Goal: Task Accomplishment & Management: Use online tool/utility

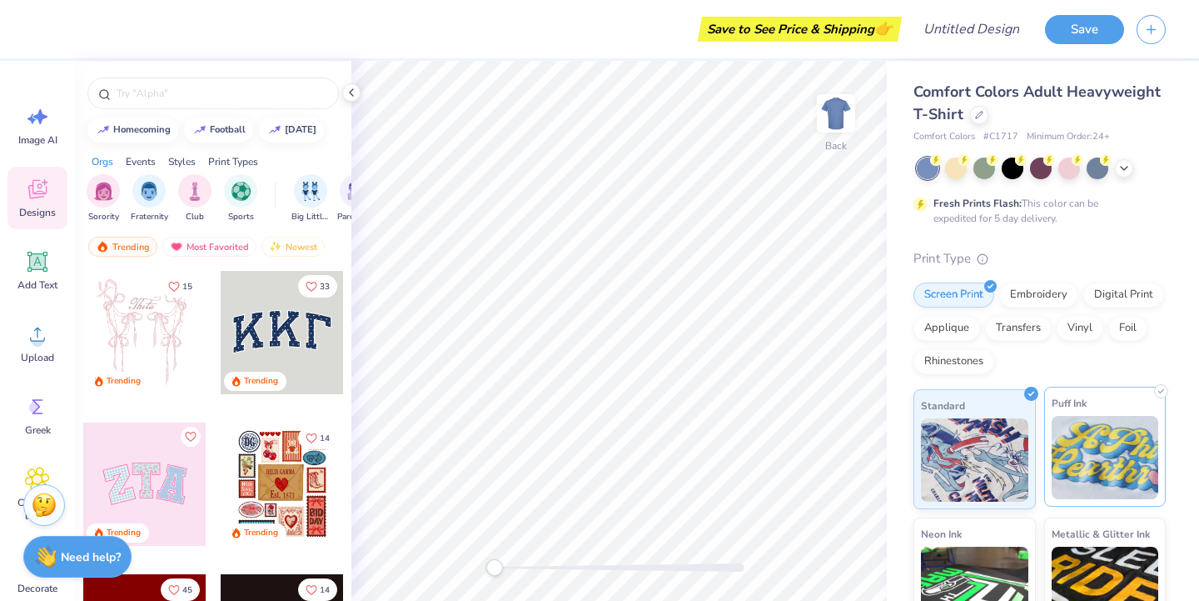
click at [1078, 416] on img at bounding box center [1105, 457] width 107 height 83
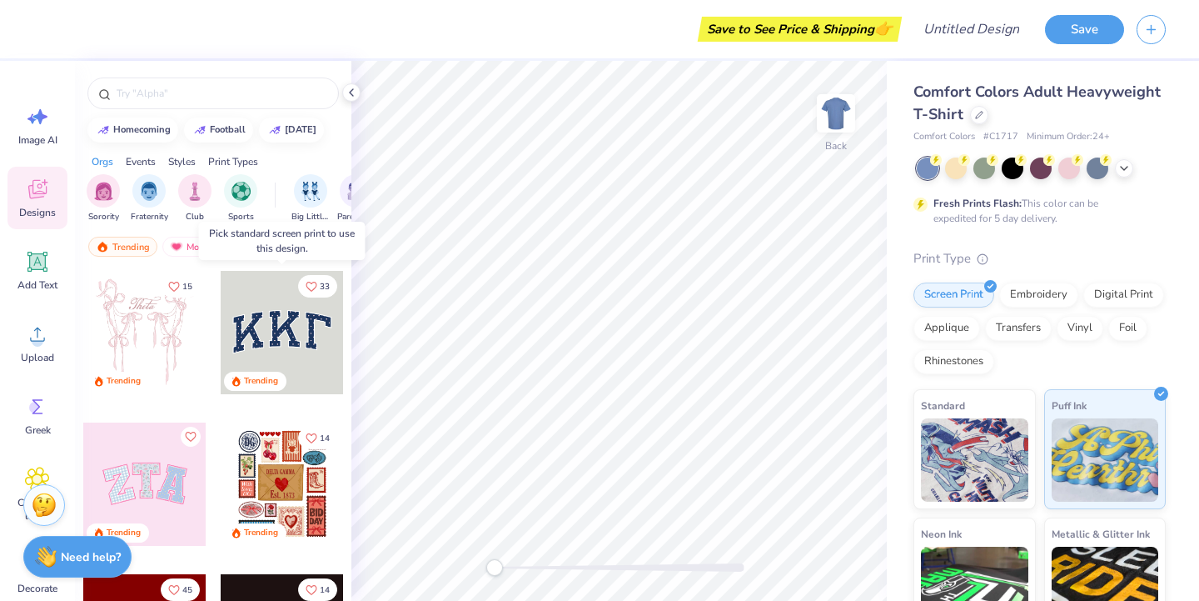
click at [257, 336] on div at bounding box center [282, 332] width 123 height 123
click at [272, 319] on div at bounding box center [282, 332] width 123 height 123
click at [951, 479] on img at bounding box center [974, 457] width 107 height 83
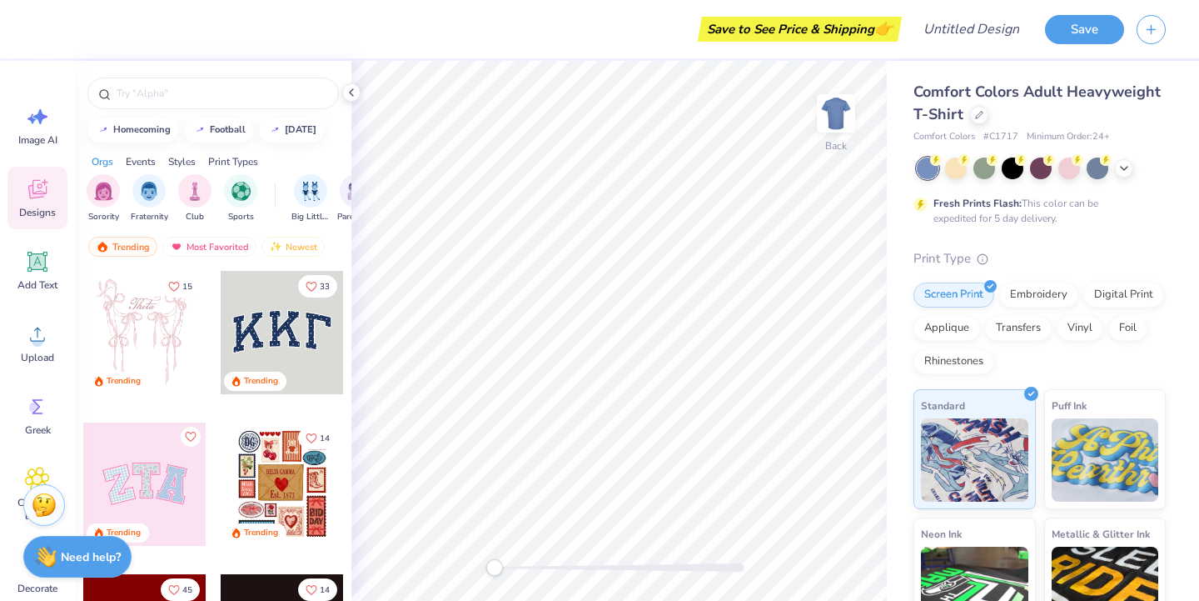
click at [326, 350] on div at bounding box center [282, 332] width 123 height 123
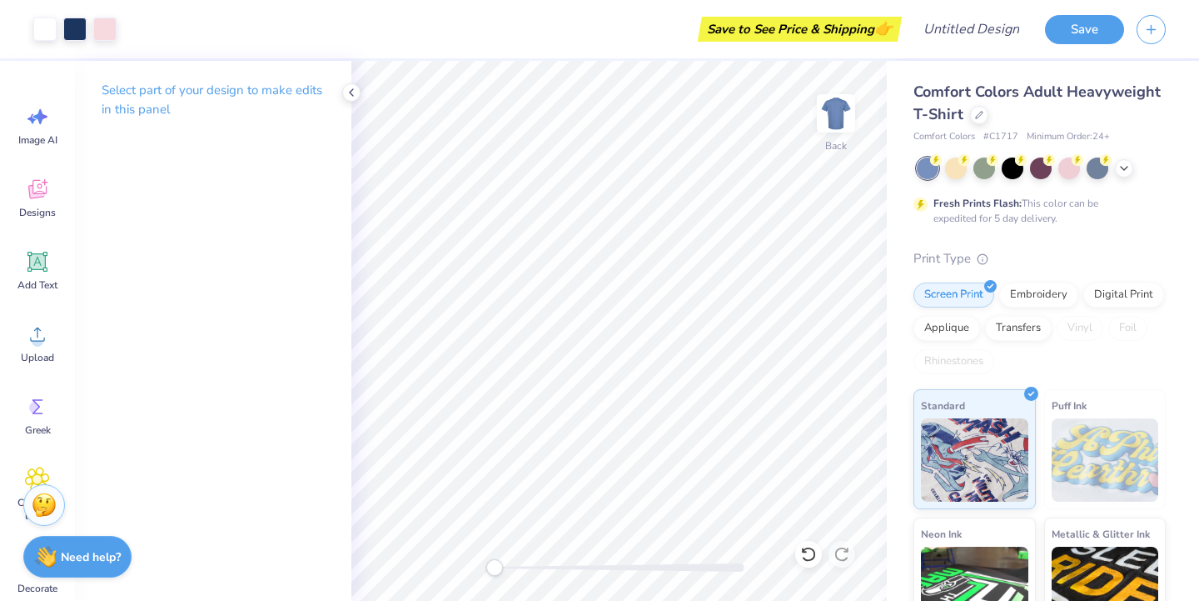
click at [211, 99] on p "Select part of your design to make edits in this panel" at bounding box center [213, 100] width 223 height 38
click at [211, 94] on p "Select part of your design to make edits in this panel" at bounding box center [213, 100] width 223 height 38
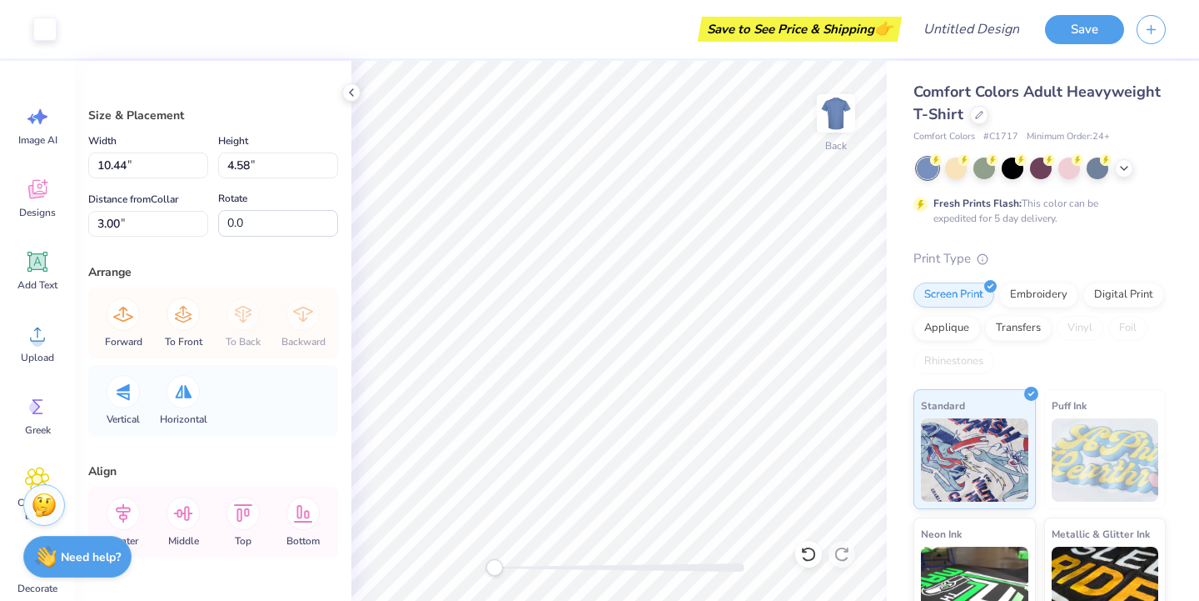
scroll to position [48, 0]
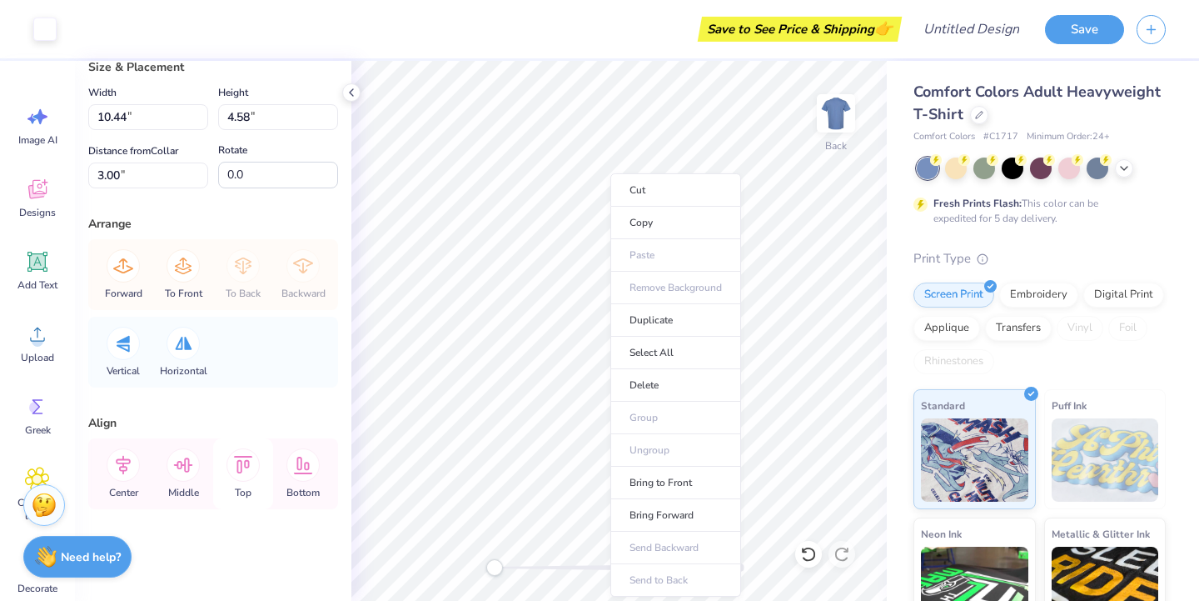
type input "10.17"
type input "4.25"
type input "3.11"
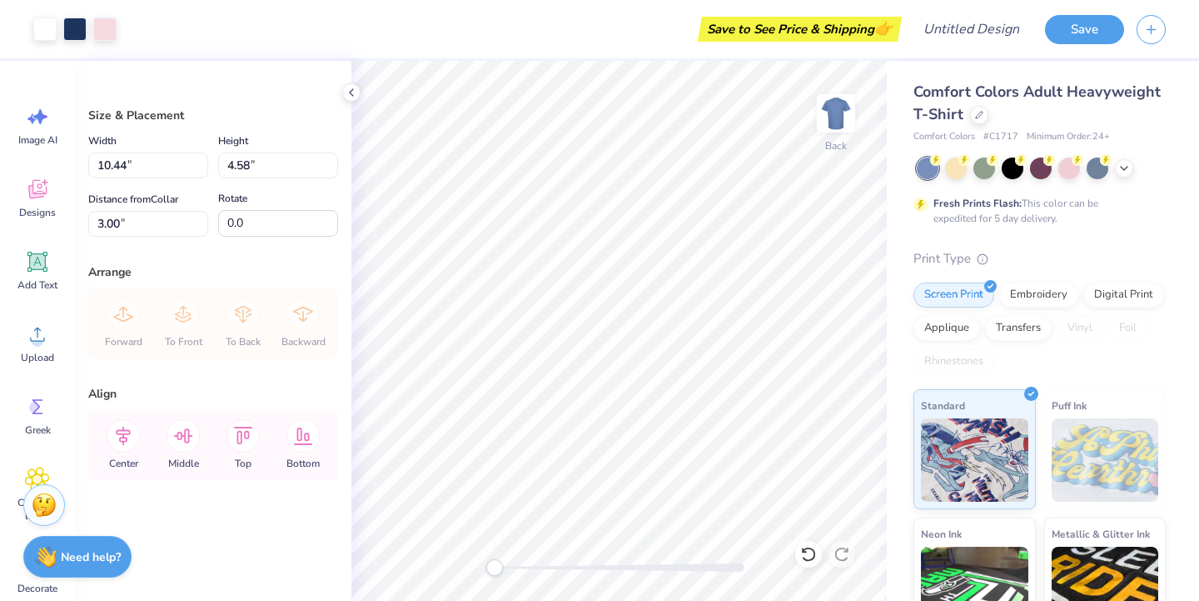
type input "3.69"
click at [29, 276] on div "Add Text" at bounding box center [37, 270] width 60 height 62
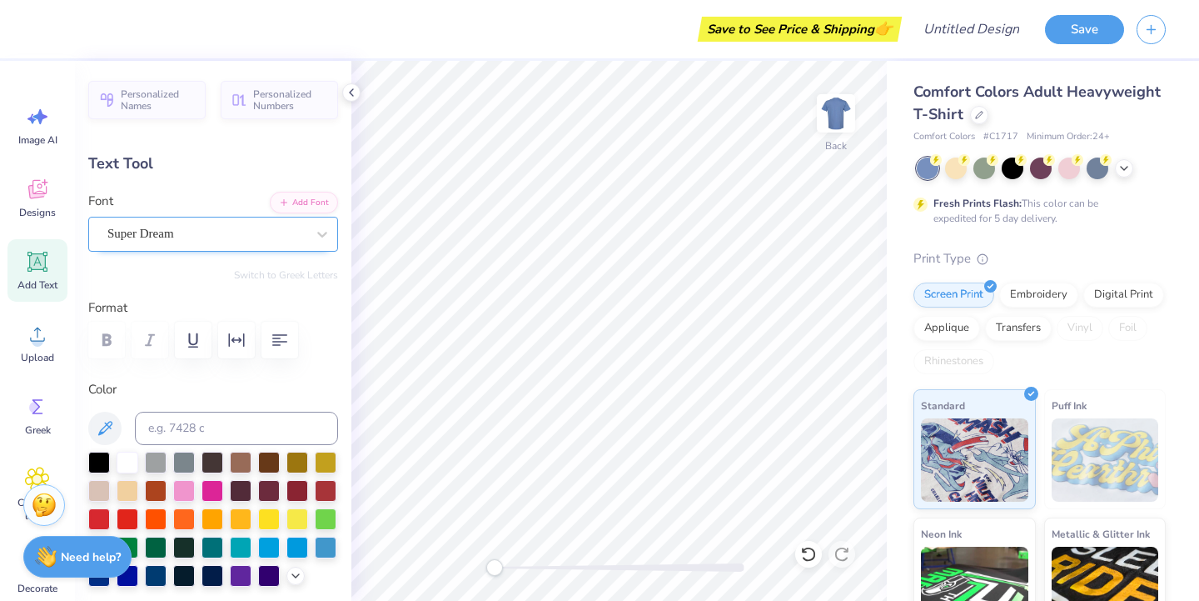
type textarea "DDC"
click at [257, 239] on div "Super Dream" at bounding box center [207, 234] width 202 height 26
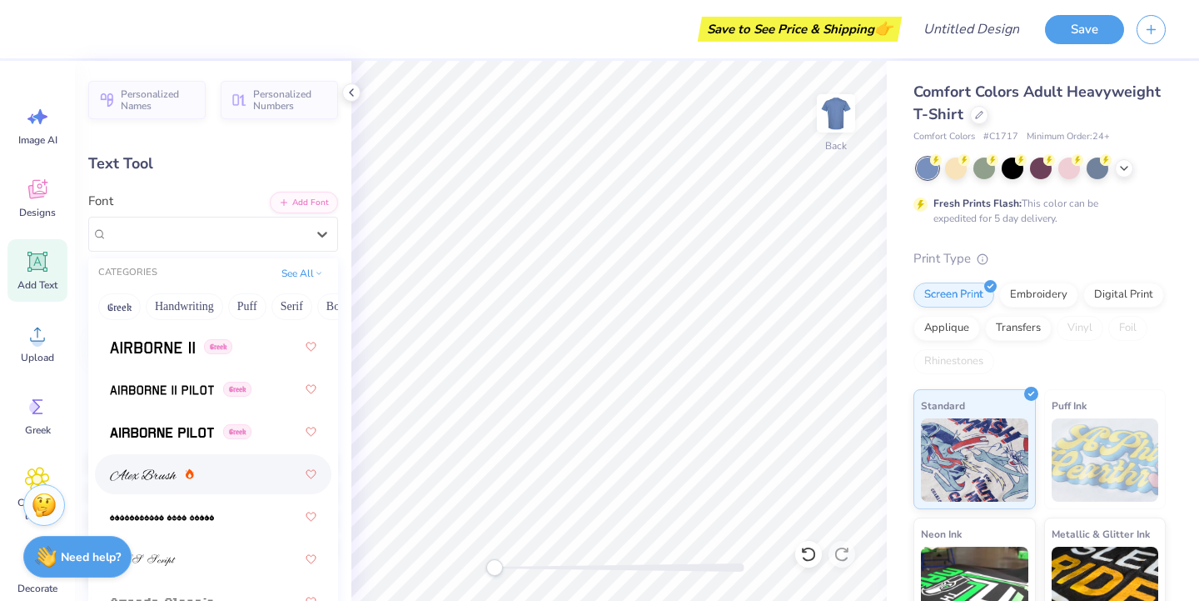
scroll to position [478, 0]
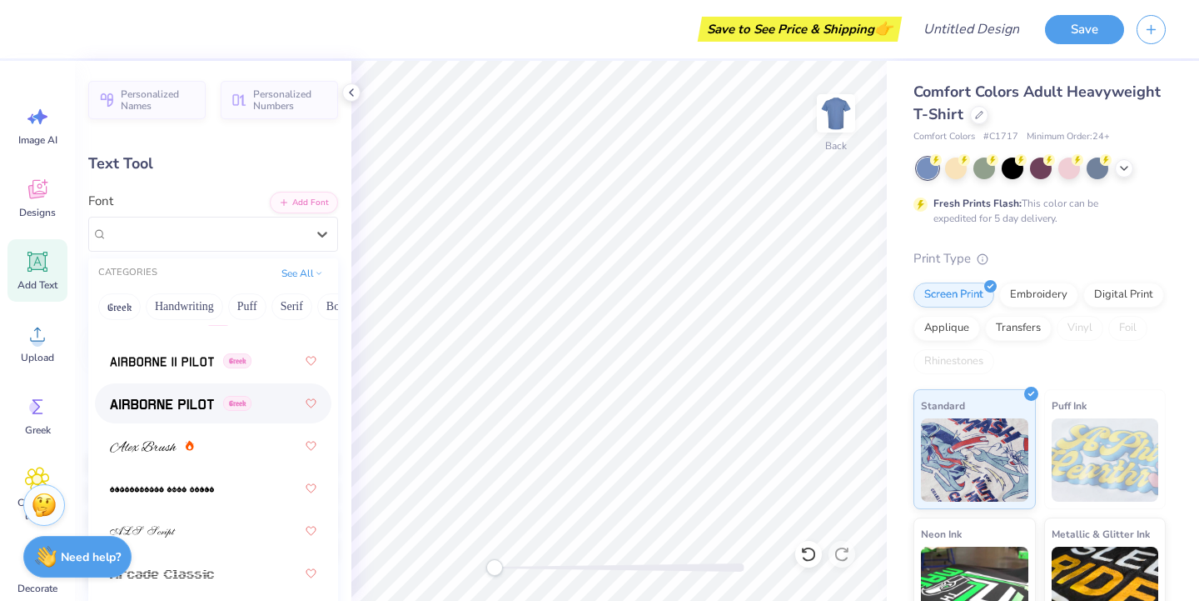
click at [233, 411] on div "Greek" at bounding box center [181, 403] width 142 height 17
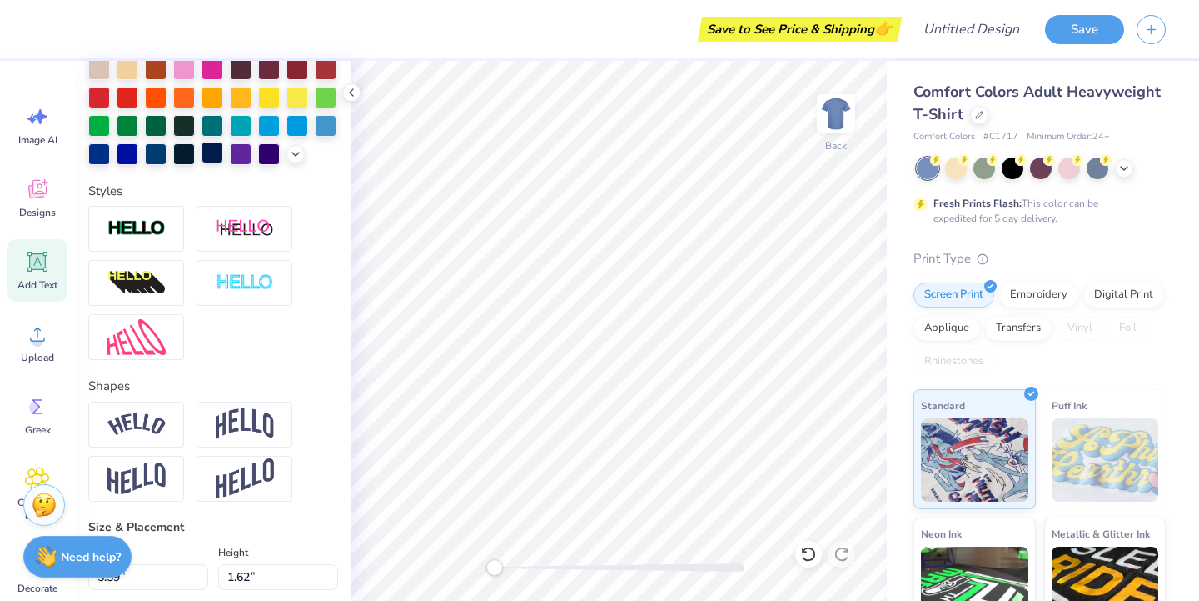
scroll to position [0, 0]
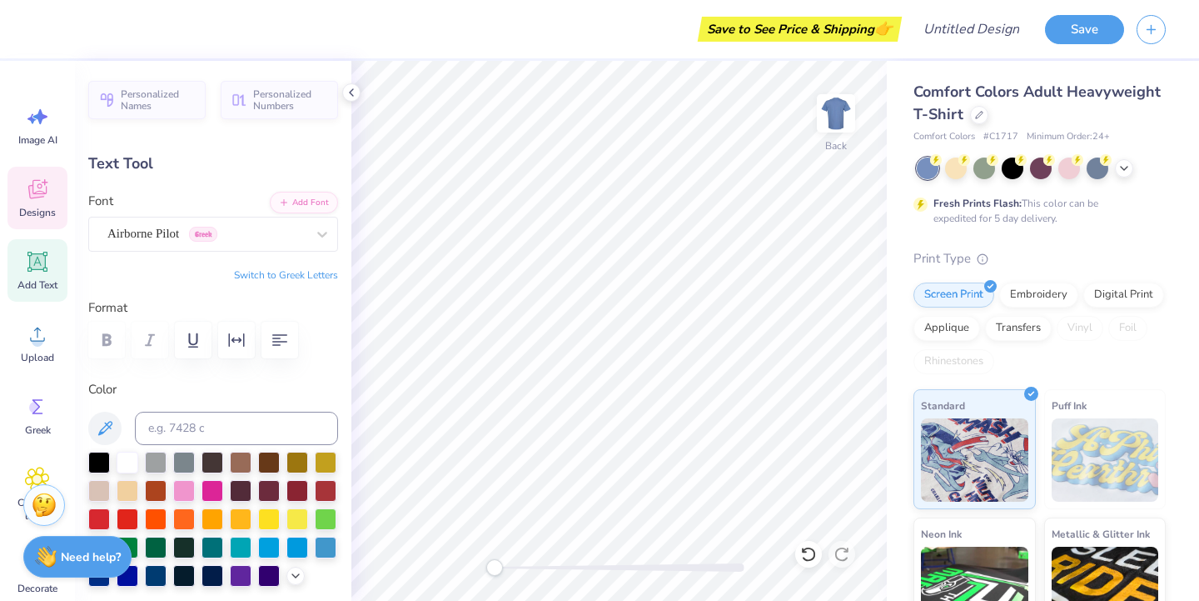
click at [36, 173] on div "Designs" at bounding box center [37, 198] width 60 height 62
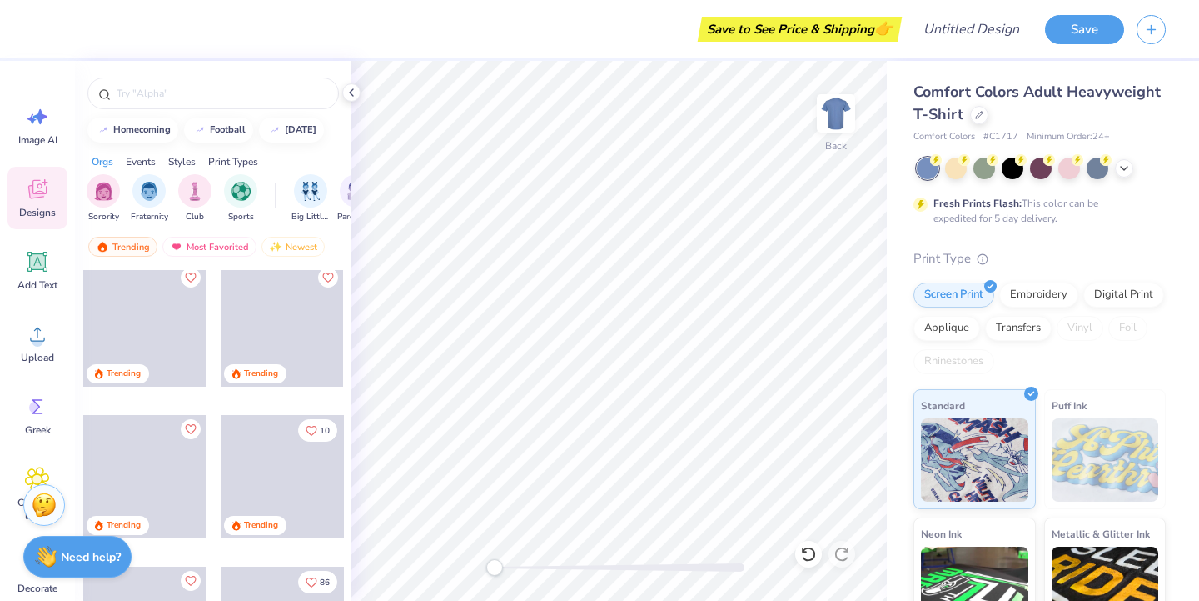
scroll to position [2751, 0]
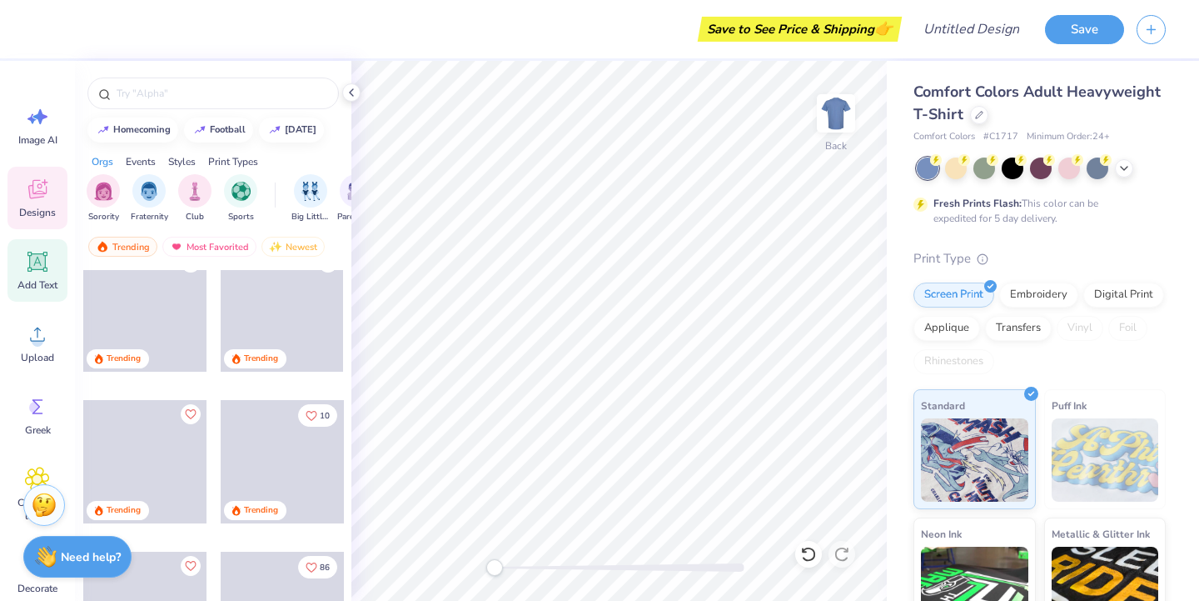
click at [26, 270] on icon at bounding box center [37, 261] width 25 height 25
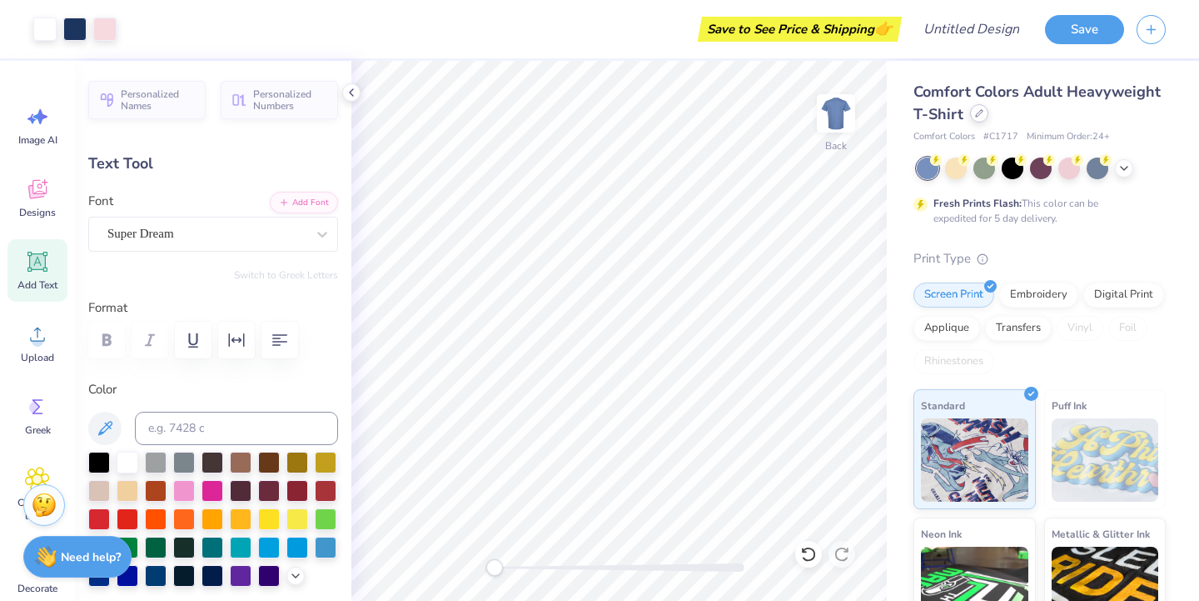
click at [983, 111] on div at bounding box center [979, 113] width 18 height 18
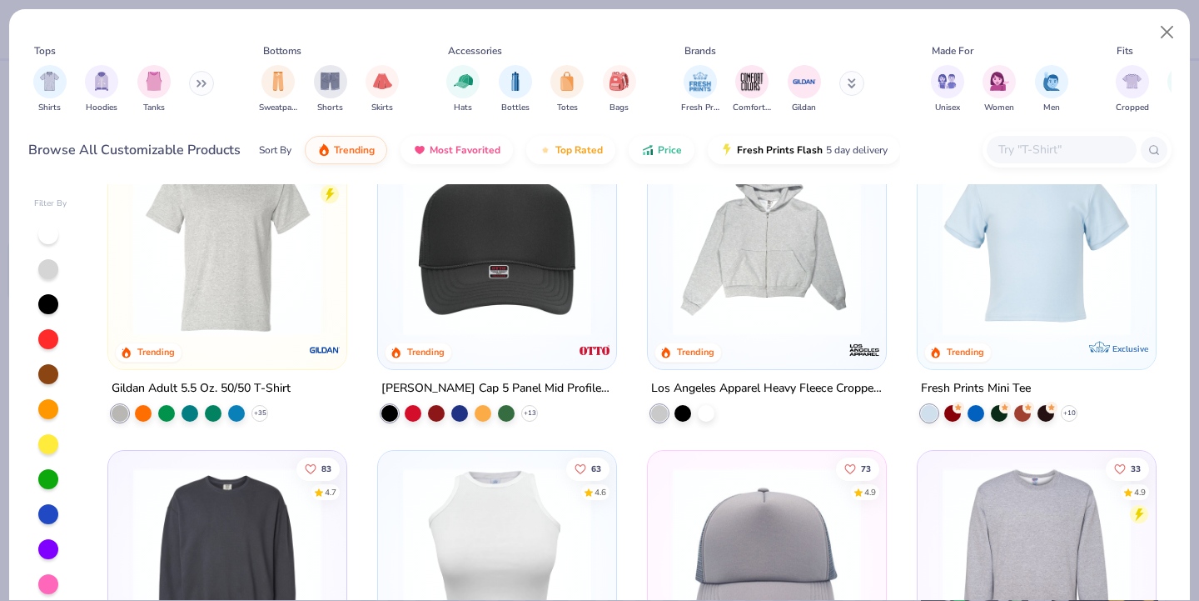
scroll to position [3279, 0]
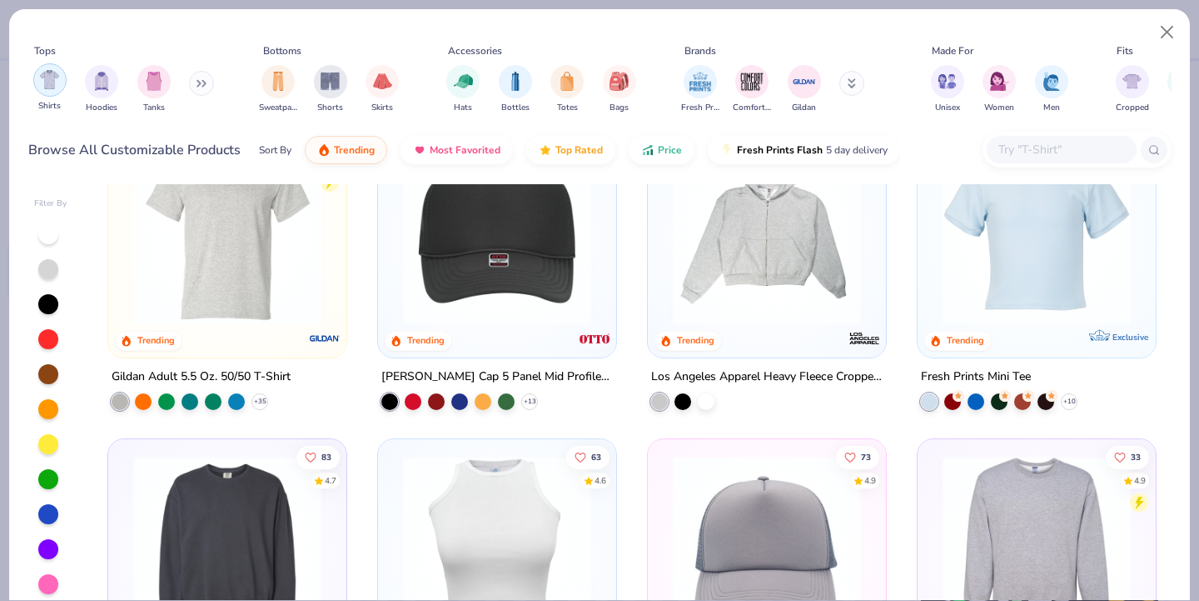
click at [52, 85] on img "filter for Shirts" at bounding box center [49, 79] width 19 height 19
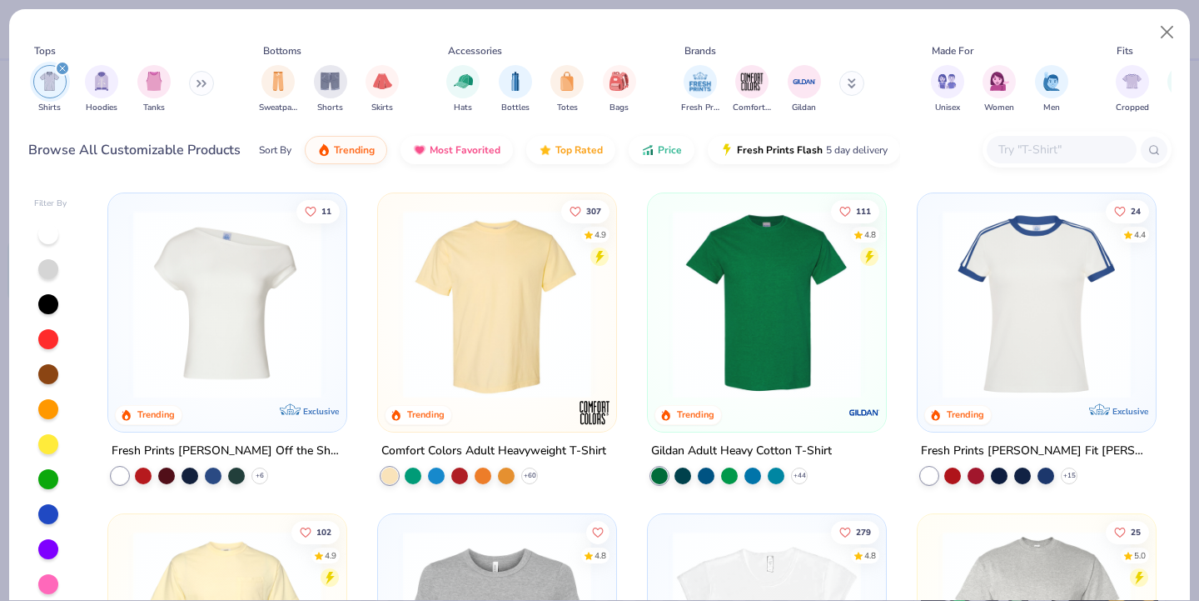
click at [196, 89] on button at bounding box center [201, 83] width 25 height 25
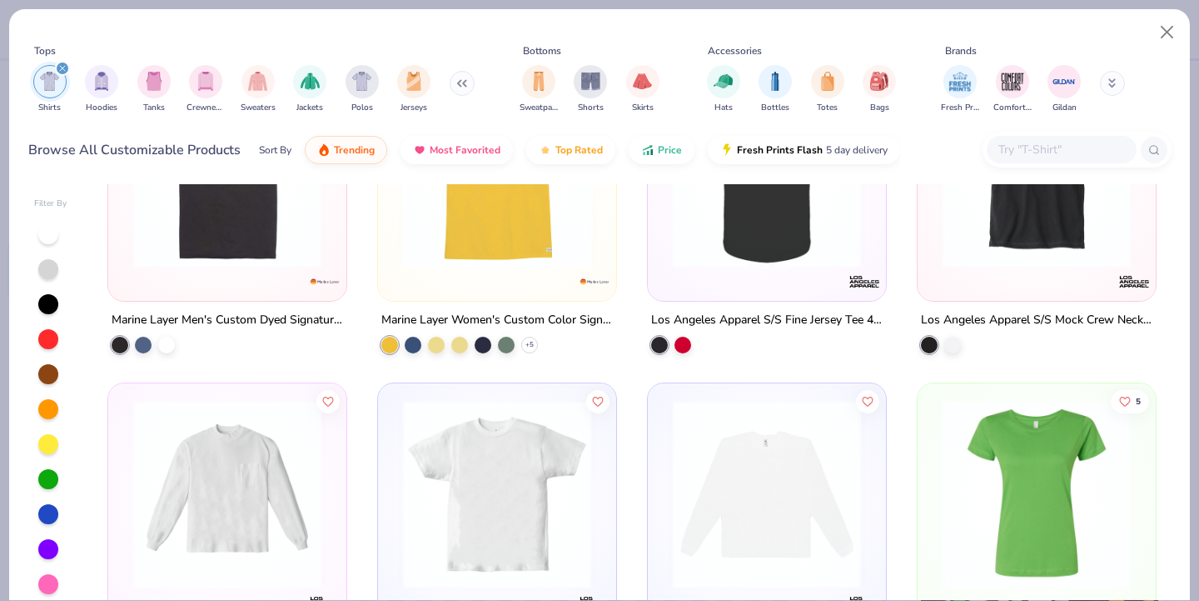
scroll to position [11358, 0]
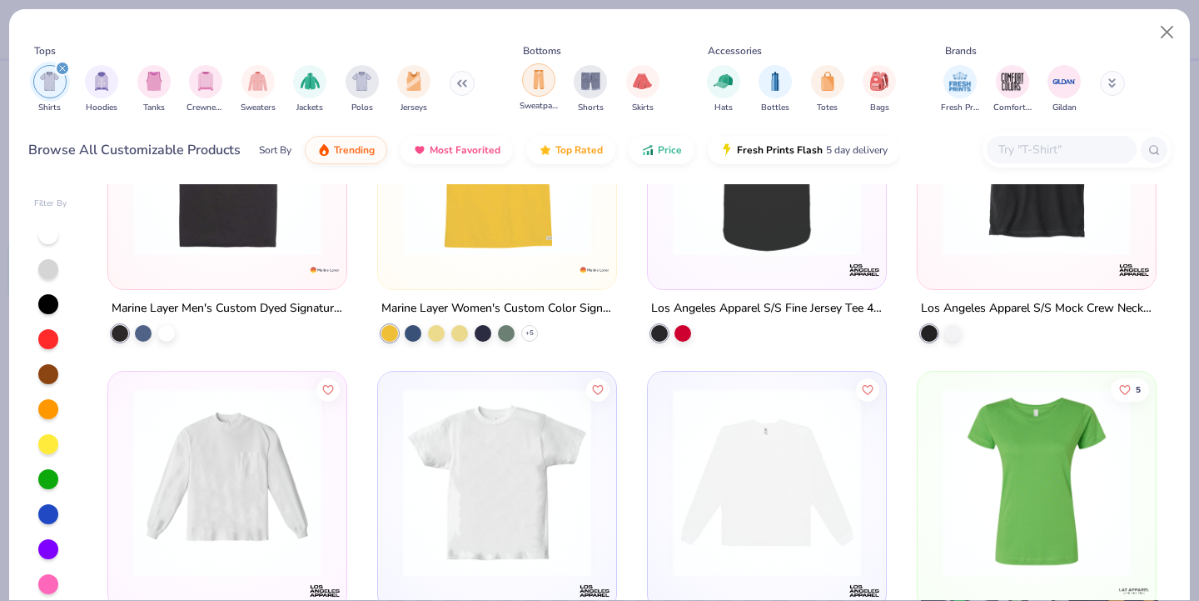
click at [541, 86] on img "filter for Sweatpants" at bounding box center [539, 79] width 18 height 19
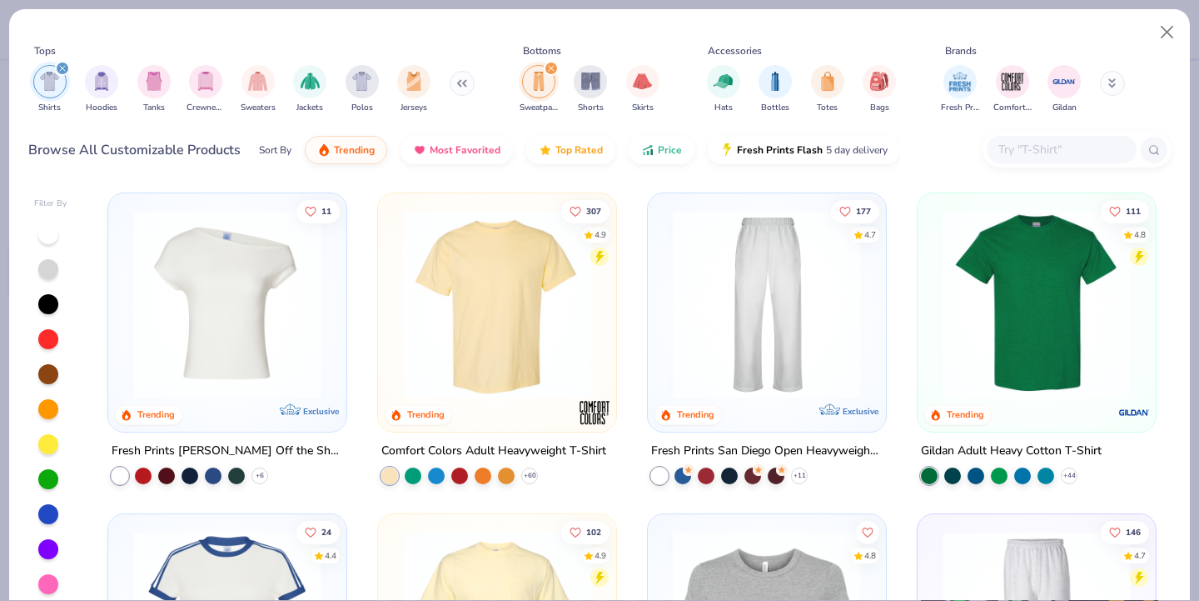
click at [62, 68] on icon "filter for Shirts" at bounding box center [62, 68] width 5 height 5
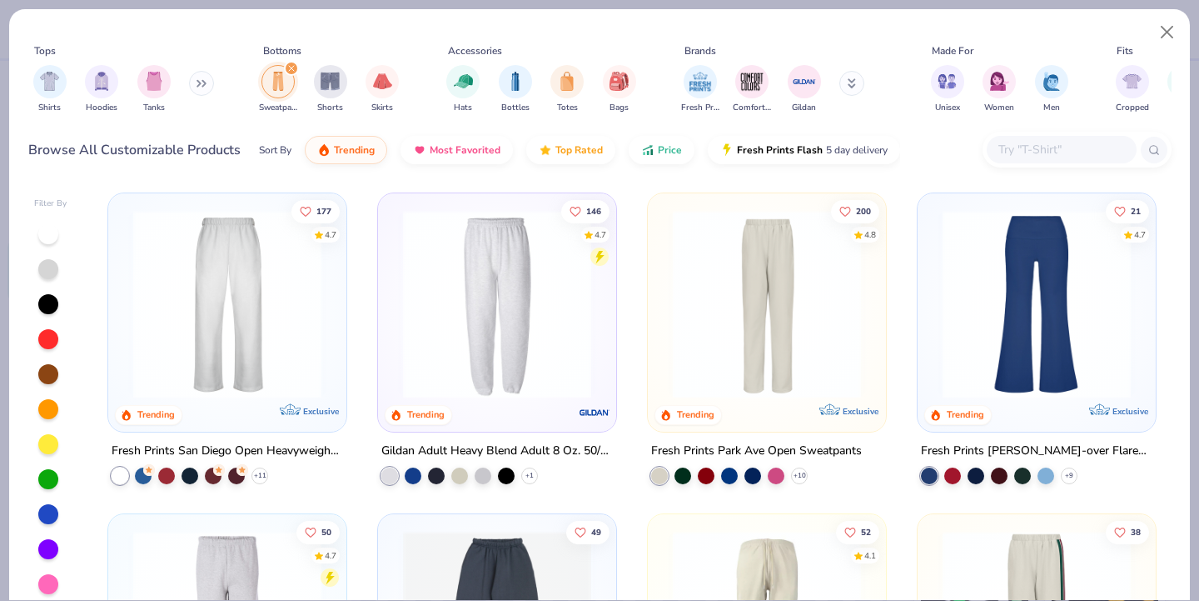
click at [262, 341] on img at bounding box center [227, 304] width 205 height 188
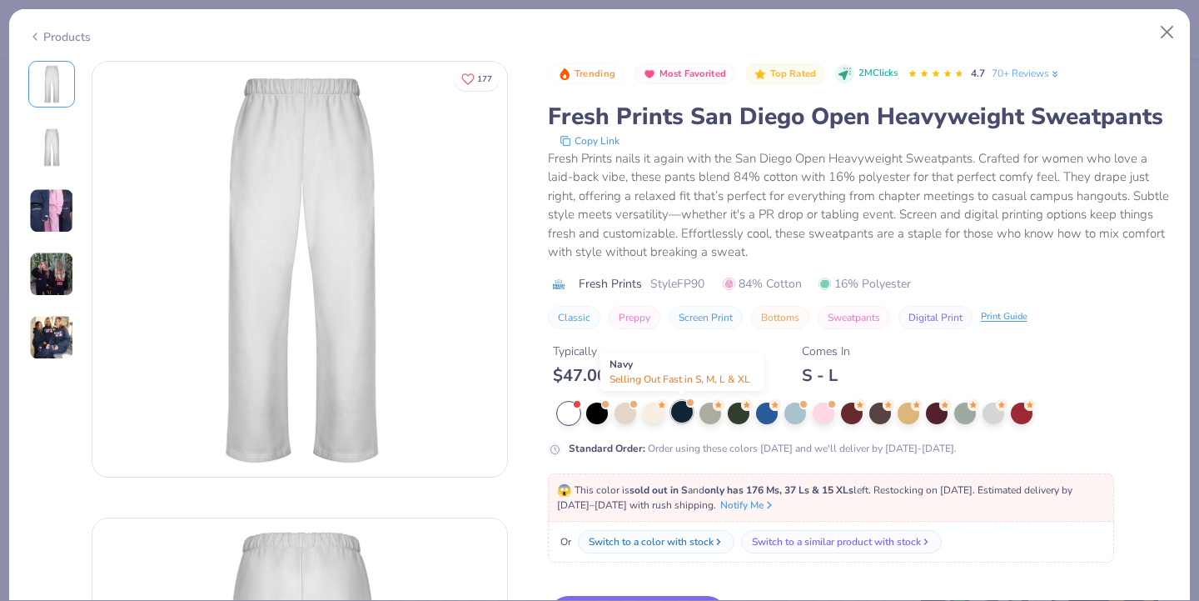
click at [678, 418] on div at bounding box center [682, 412] width 22 height 22
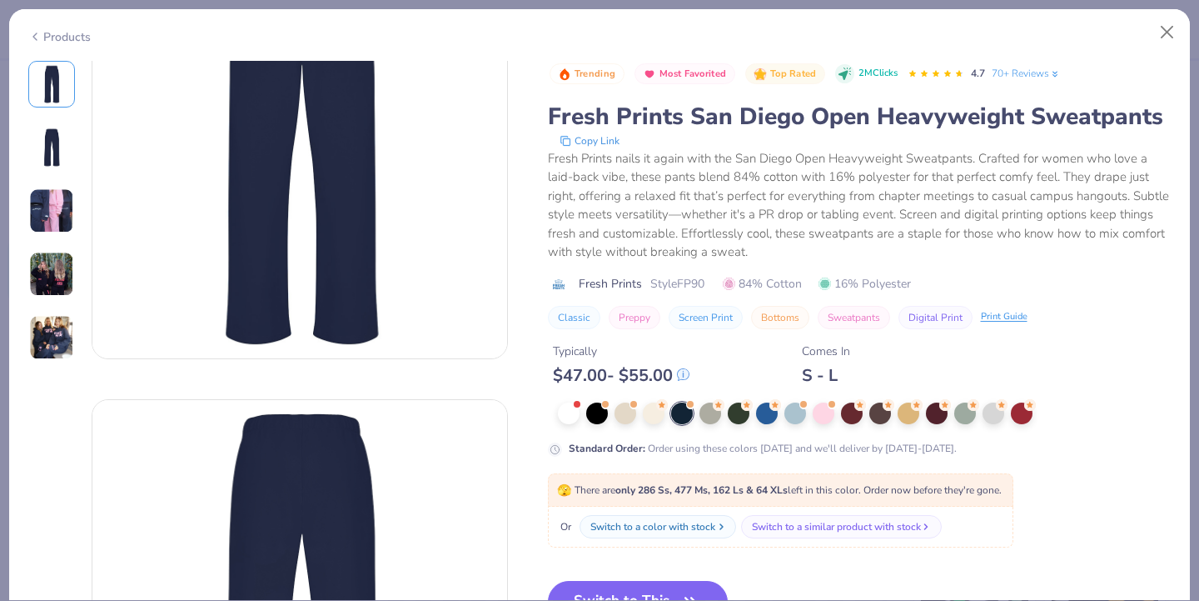
scroll to position [125, 0]
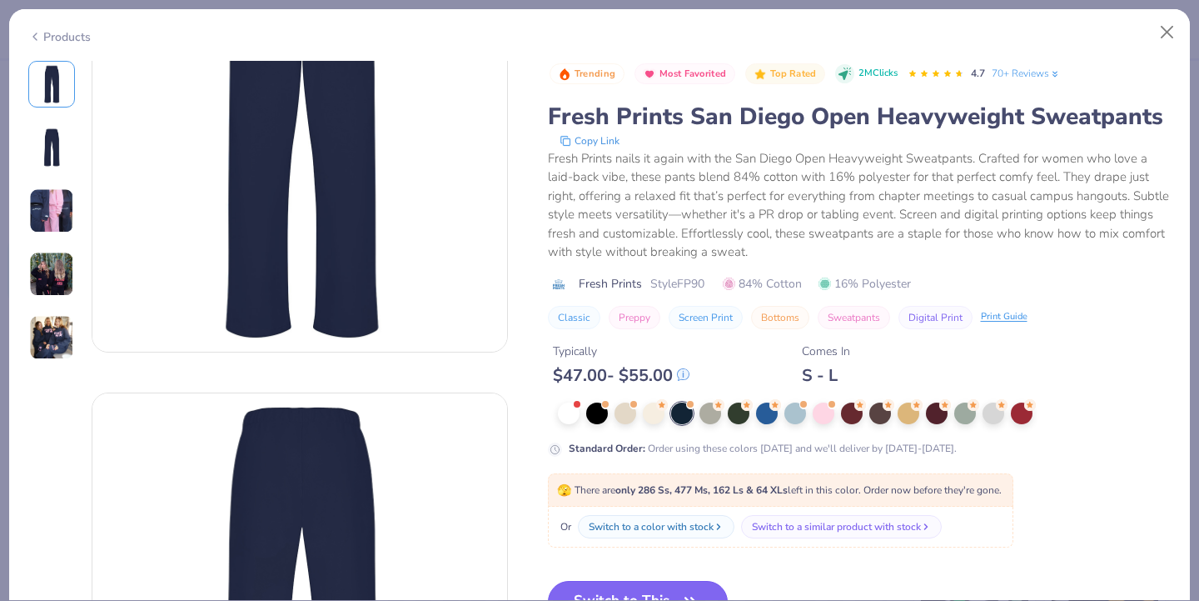
click at [671, 591] on button "Switch to This" at bounding box center [638, 602] width 181 height 42
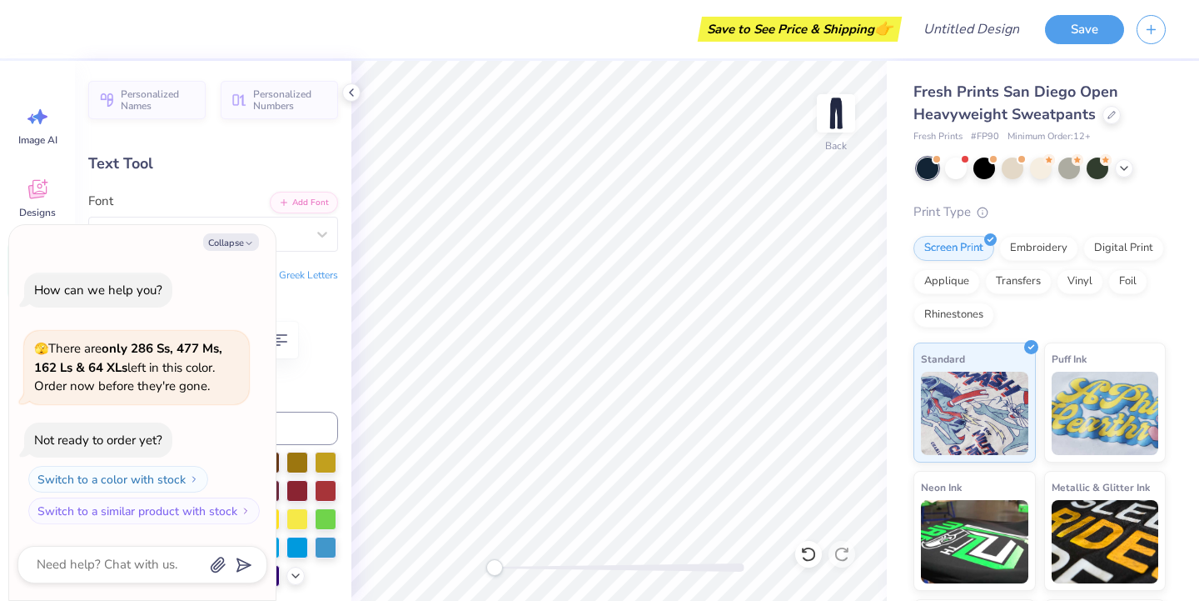
type textarea "x"
type input "5.59"
type input "1.62"
type input "11.69"
type textarea "x"
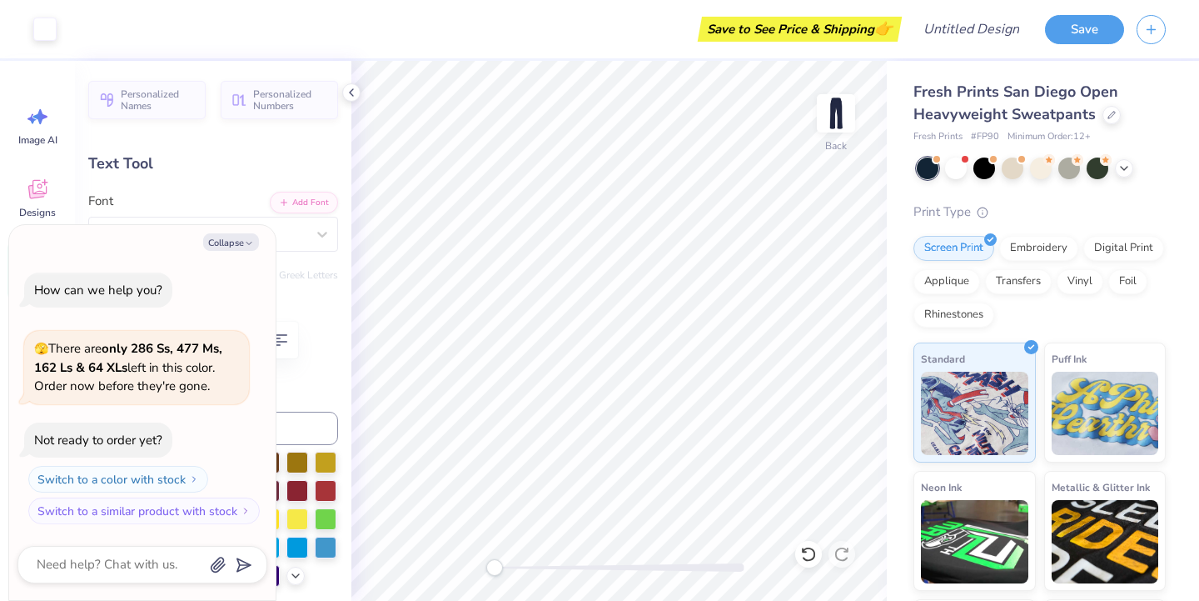
type input "8.46"
type input "3.45"
type input "26.45"
click at [247, 246] on icon "button" at bounding box center [249, 243] width 10 height 10
type textarea "x"
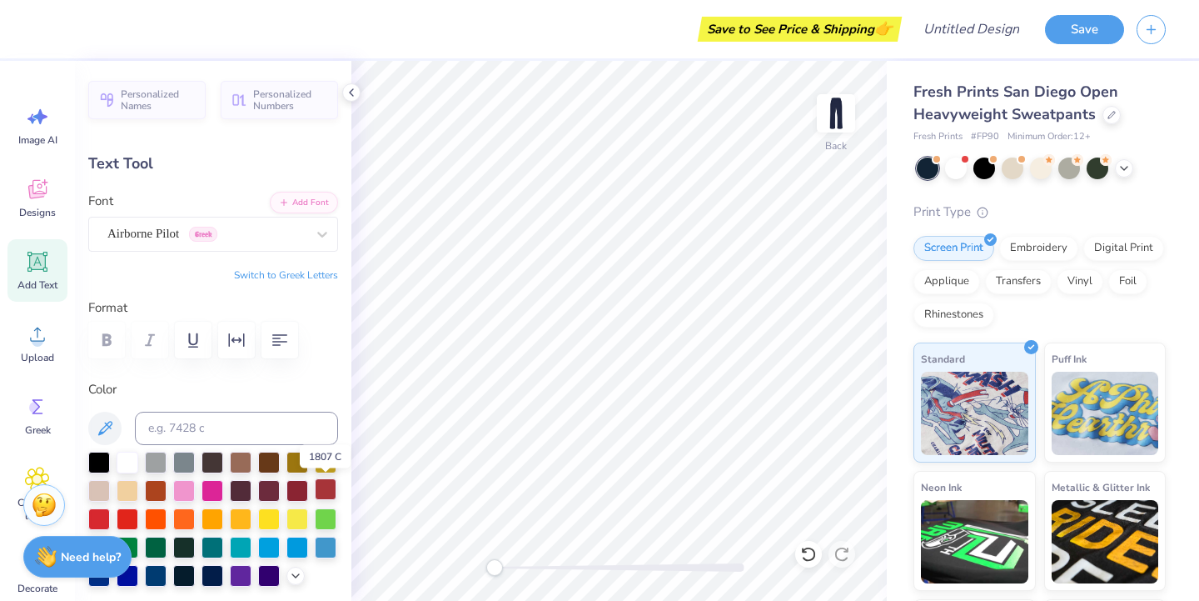
click at [325, 489] on div at bounding box center [326, 489] width 22 height 22
click at [31, 260] on icon at bounding box center [38, 262] width 16 height 16
type input "10.97"
type input "3.18"
type input "1.93"
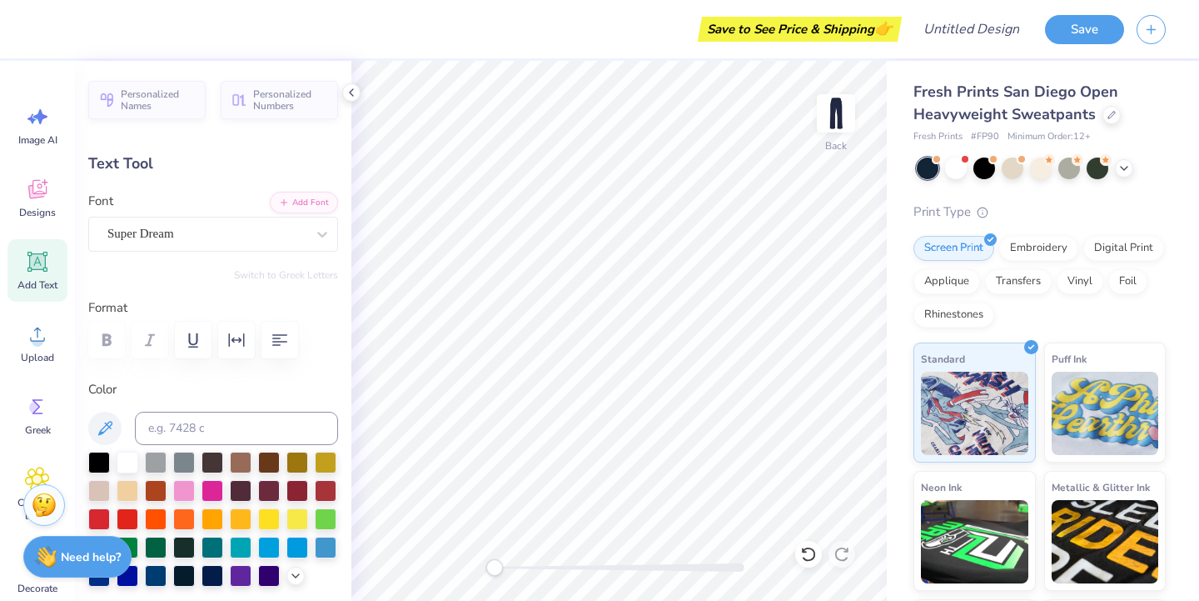
type textarea "DDC"
click at [167, 227] on div "Super Dream" at bounding box center [207, 234] width 202 height 26
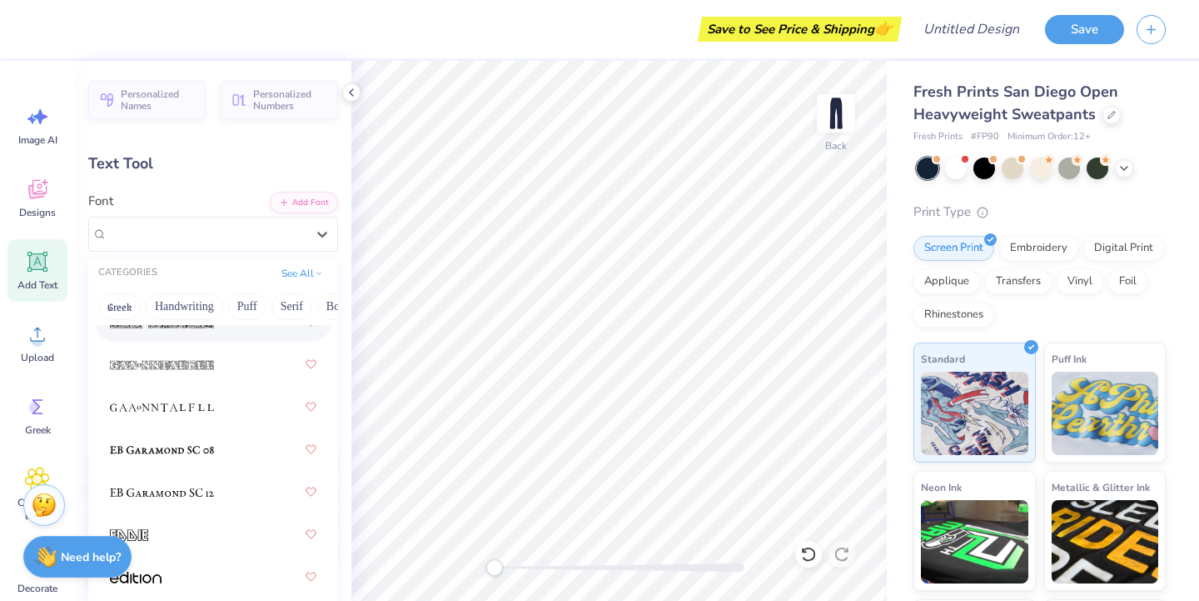
scroll to position [0, 23]
click at [217, 302] on button "Puff" at bounding box center [224, 306] width 38 height 27
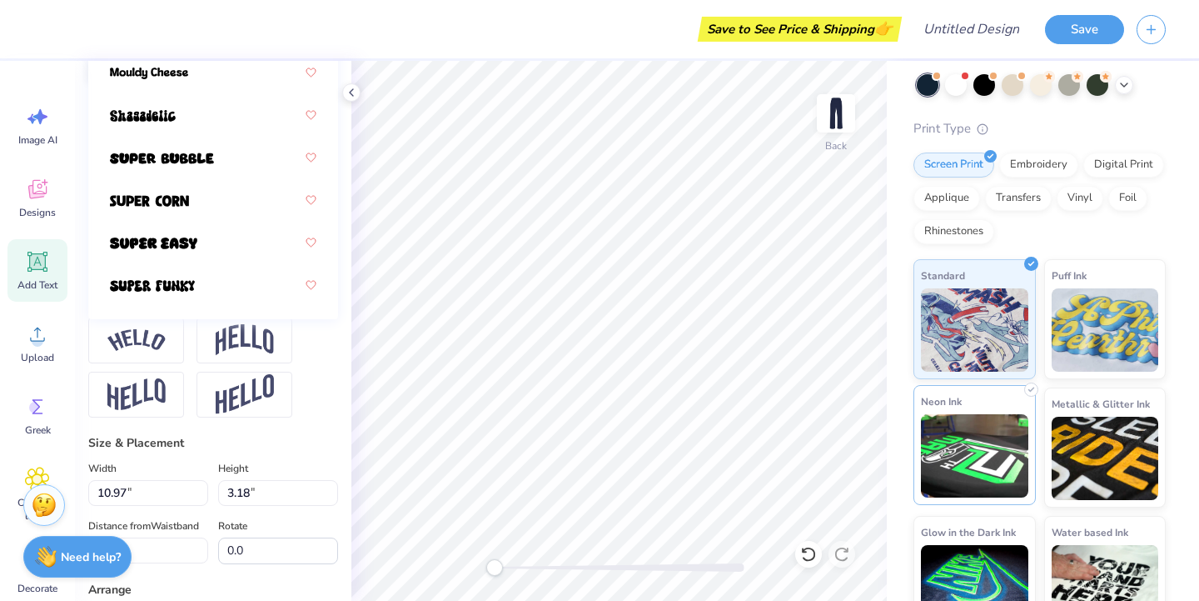
scroll to position [0, 0]
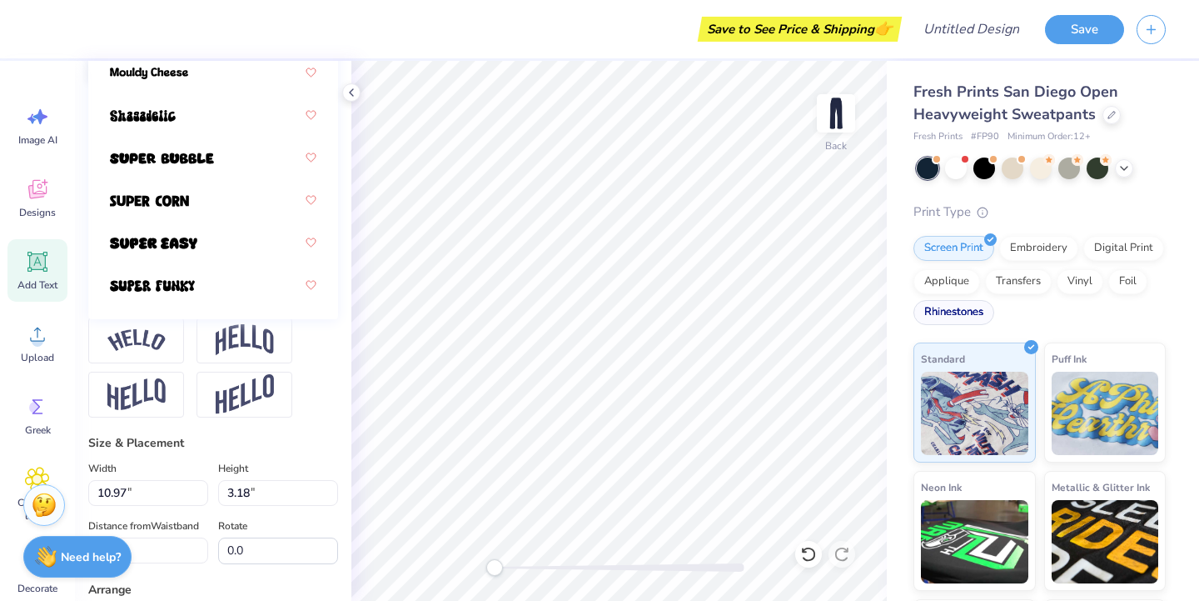
click at [957, 316] on div "Rhinestones" at bounding box center [954, 312] width 81 height 25
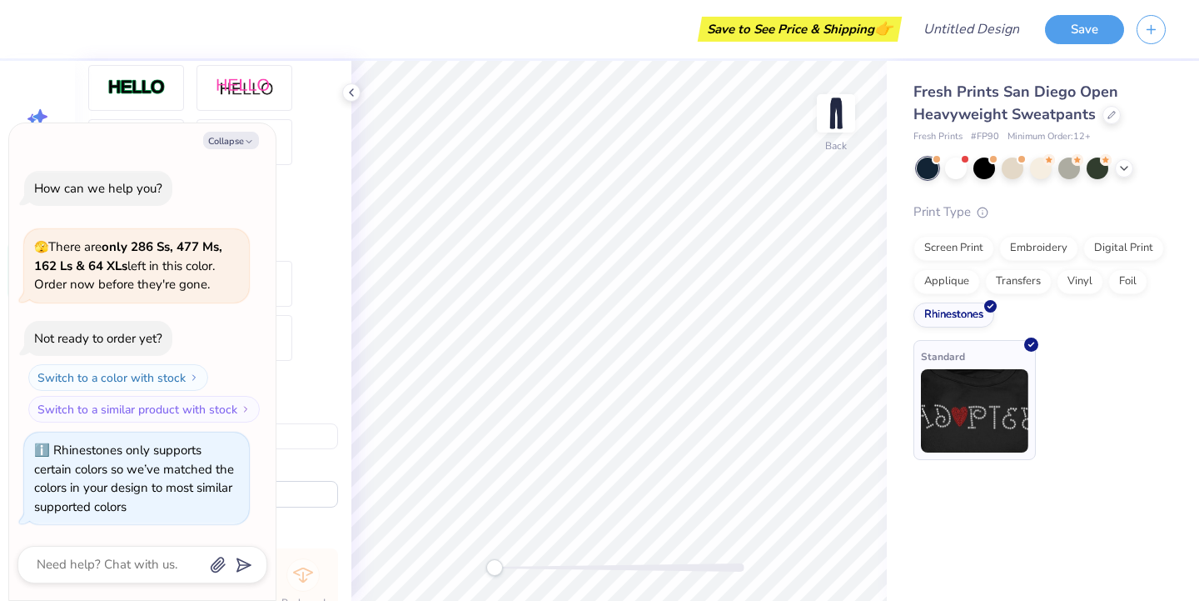
click at [964, 415] on img at bounding box center [974, 410] width 107 height 83
click at [262, 236] on div "How can we help you? 🫣 There are only 286 Ss, 477 Ms, 162 Ls & 64 XLs left in t…" at bounding box center [142, 347] width 250 height 381
click at [249, 133] on button "Collapse" at bounding box center [231, 140] width 56 height 17
type textarea "x"
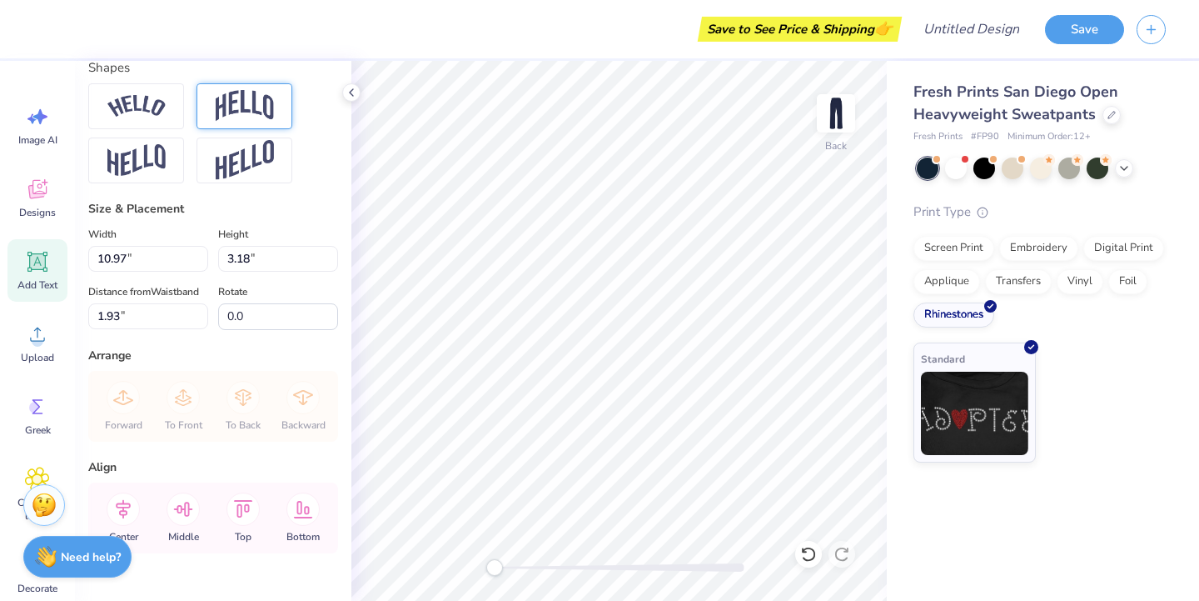
scroll to position [718, 0]
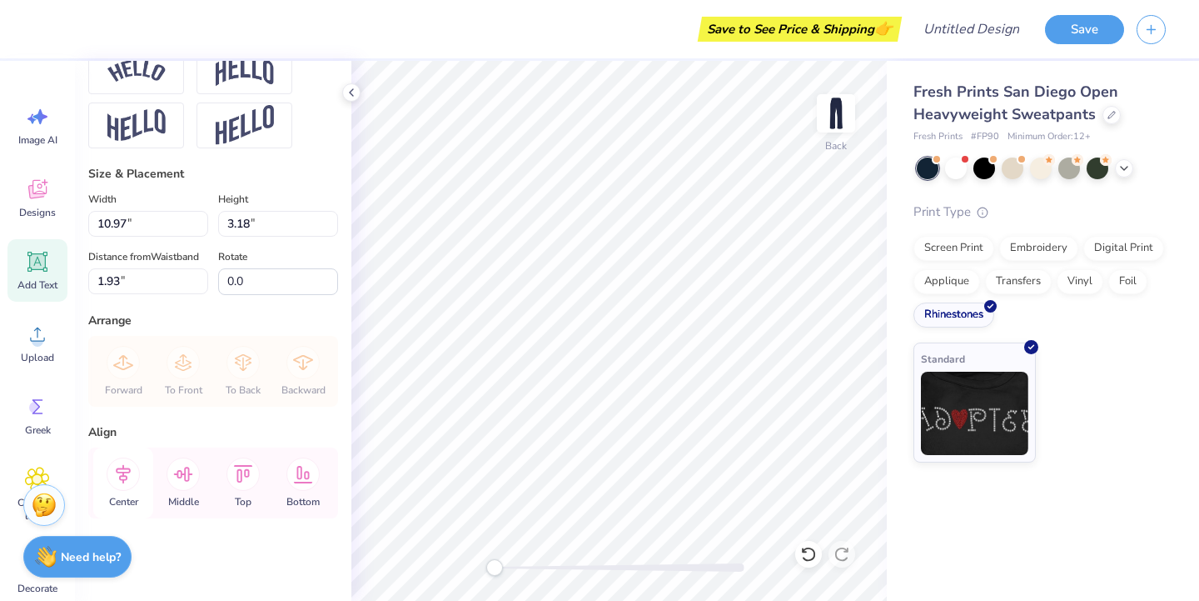
click at [130, 475] on icon at bounding box center [123, 473] width 33 height 33
click at [172, 469] on icon at bounding box center [183, 473] width 33 height 33
click at [252, 470] on icon at bounding box center [243, 473] width 33 height 33
click at [303, 470] on icon at bounding box center [303, 473] width 33 height 33
type input "8.48"
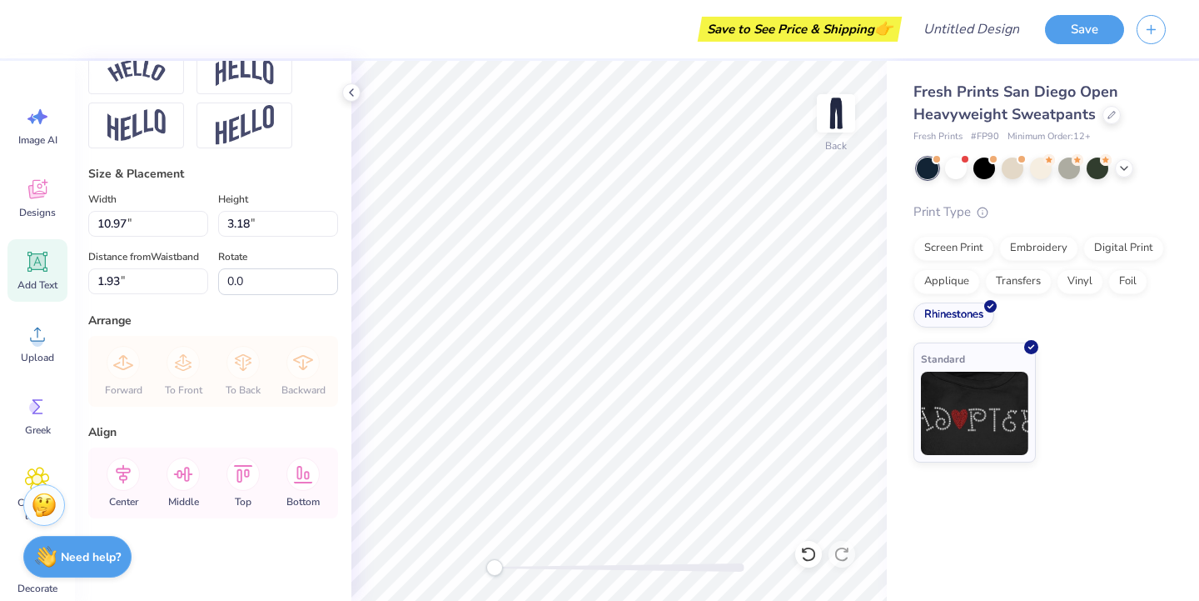
type input "50.32"
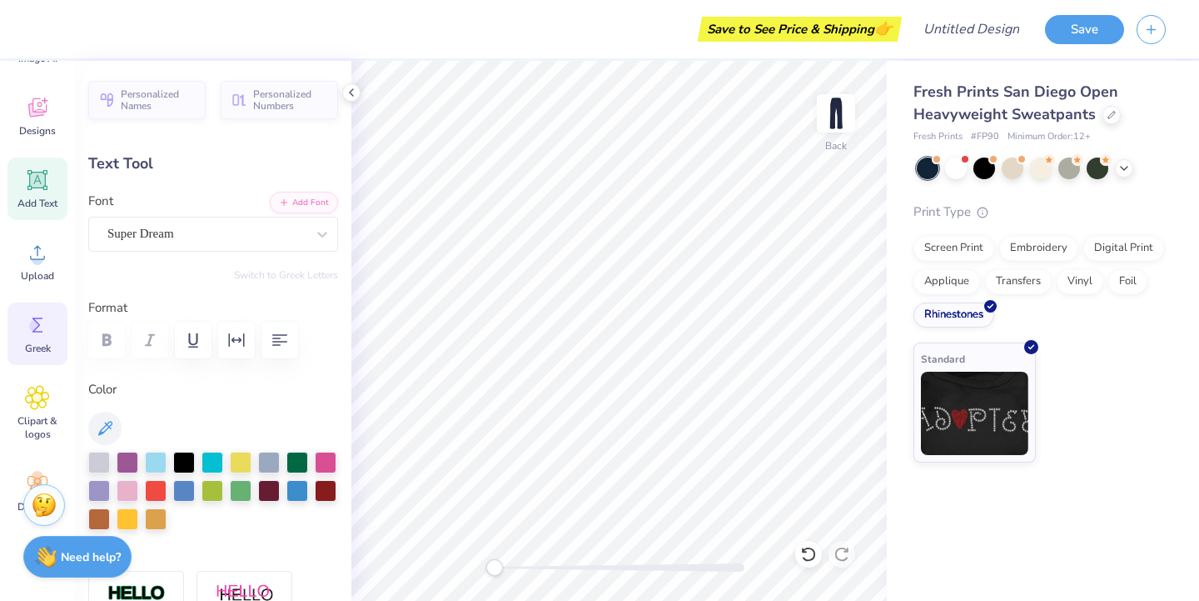
scroll to position [129, 0]
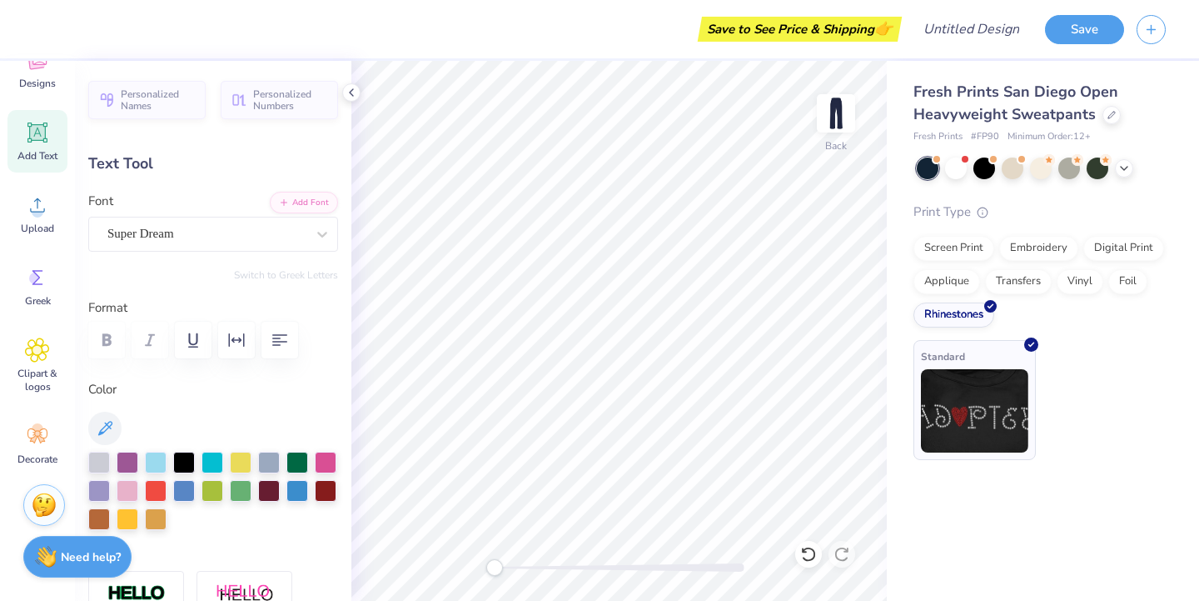
click at [954, 421] on img at bounding box center [974, 410] width 107 height 83
click at [954, 401] on img at bounding box center [974, 410] width 107 height 83
click at [979, 177] on div at bounding box center [985, 167] width 22 height 22
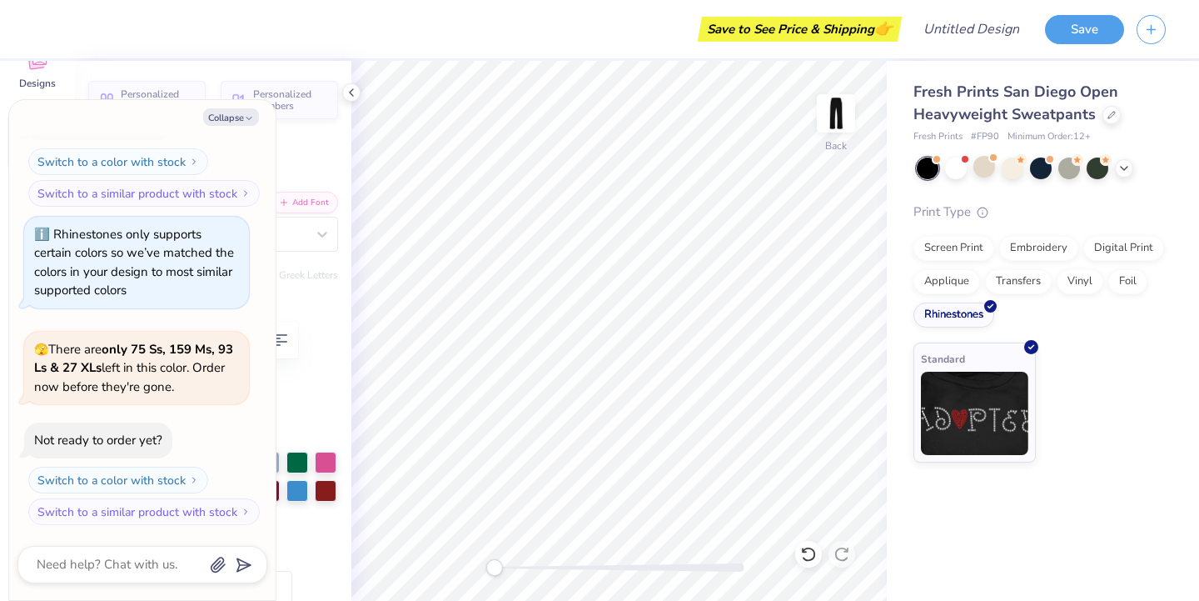
click at [929, 164] on div at bounding box center [928, 168] width 22 height 22
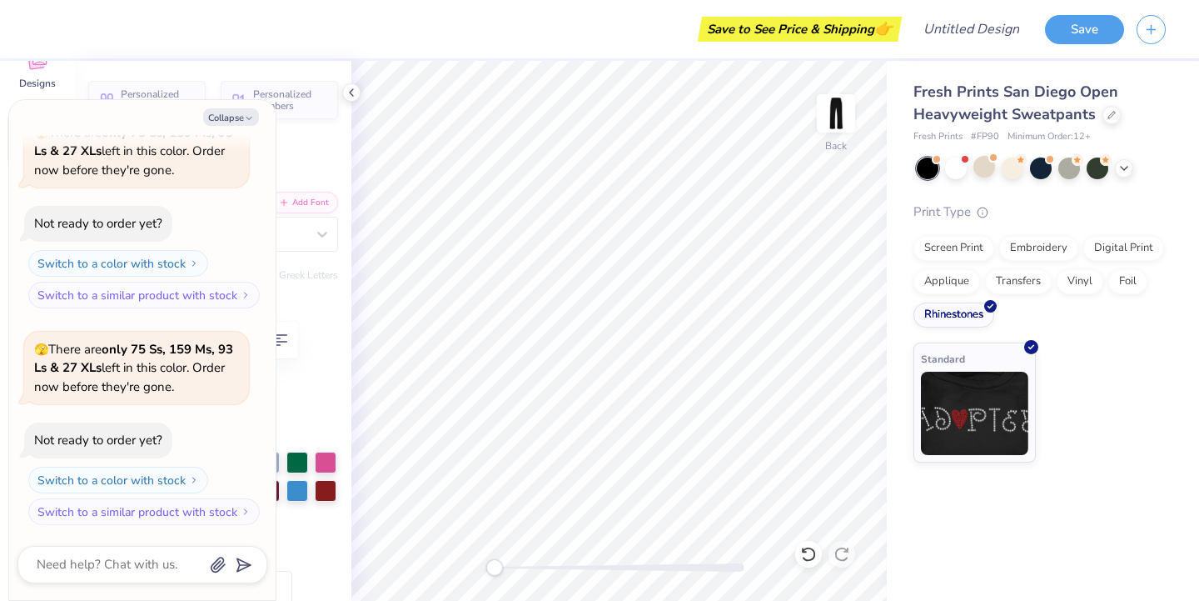
drag, startPoint x: 252, startPoint y: 109, endPoint x: 213, endPoint y: 171, distance: 73.0
click at [213, 171] on div "Collapse How can we help you? 🫣 There are only 286 Ss, 477 Ms, 162 Ls & 64 XLs …" at bounding box center [142, 350] width 267 height 500
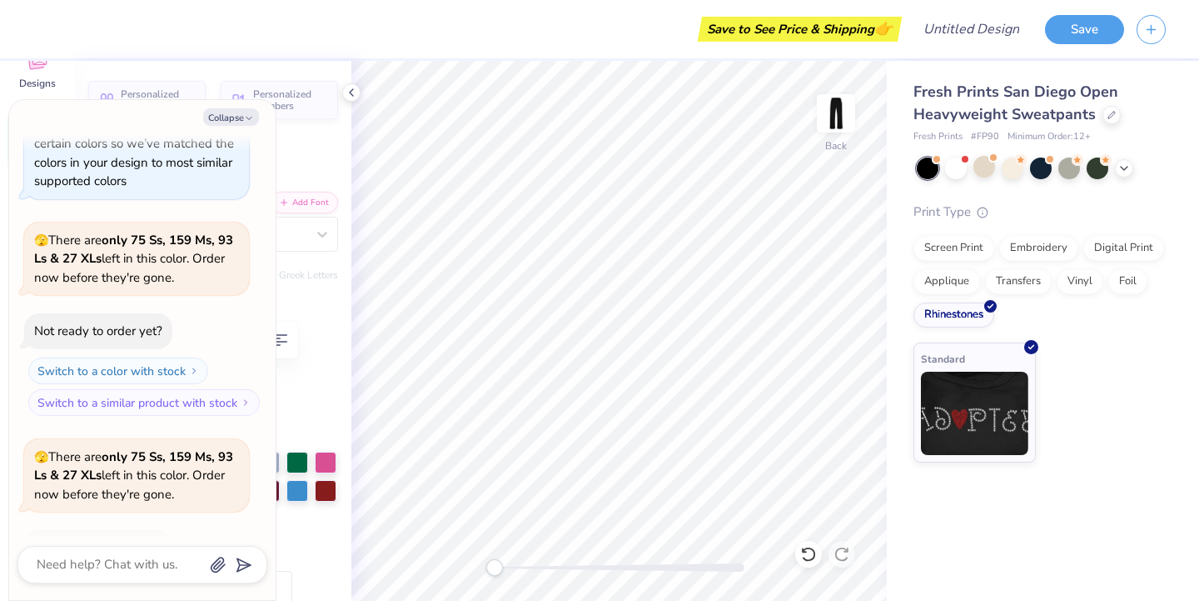
scroll to position [300, 0]
click at [231, 111] on button "Collapse" at bounding box center [231, 116] width 56 height 17
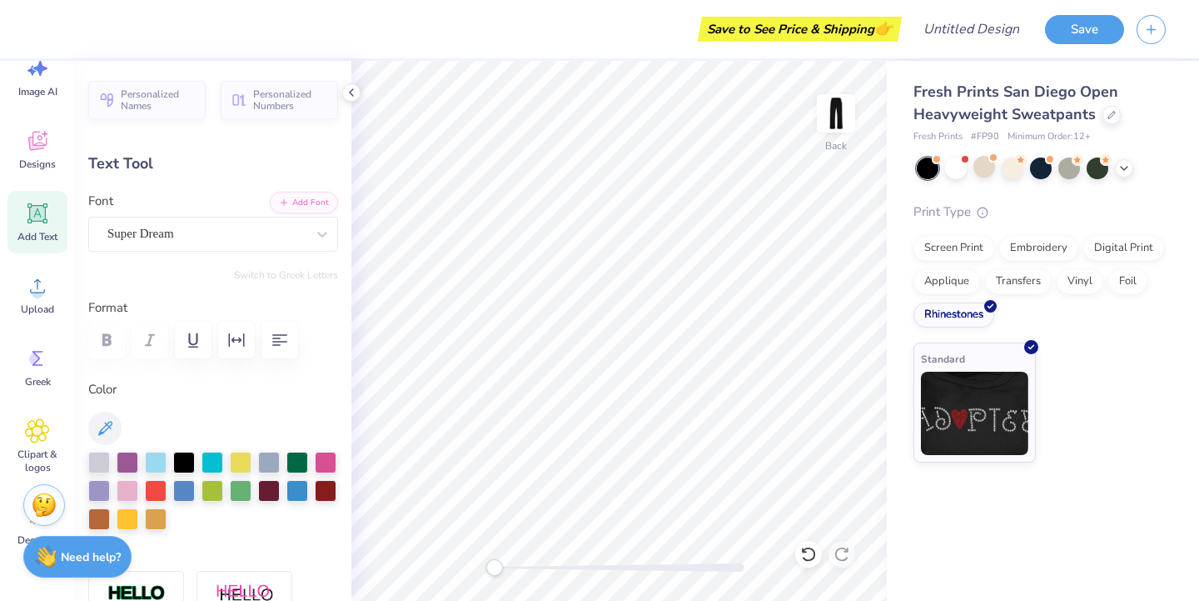
scroll to position [0, 0]
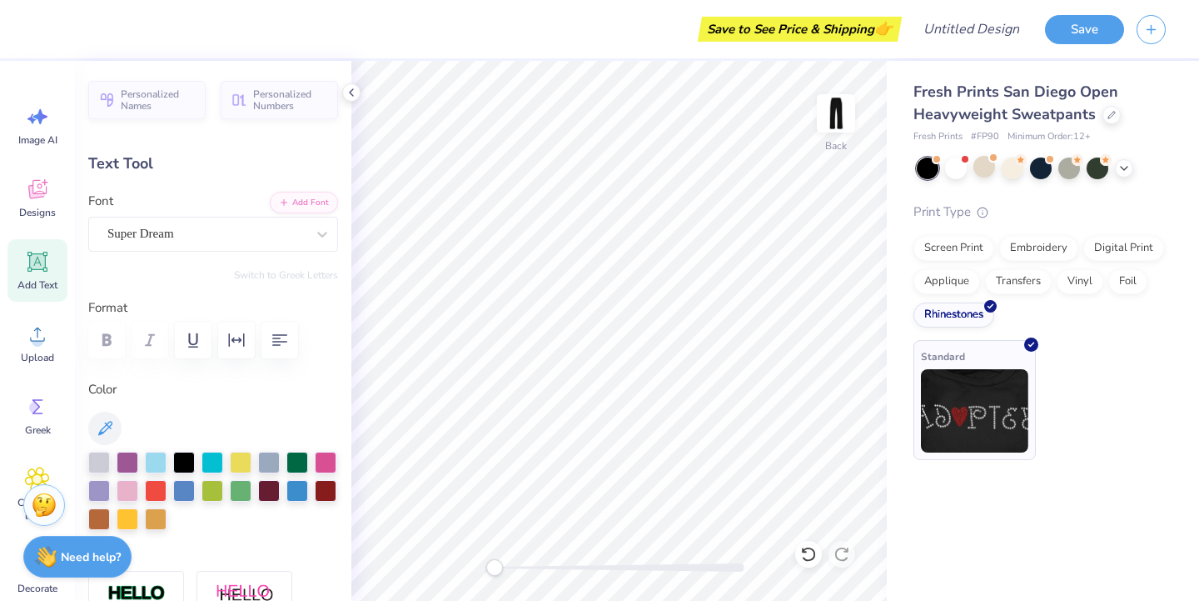
click at [974, 401] on img at bounding box center [974, 410] width 107 height 83
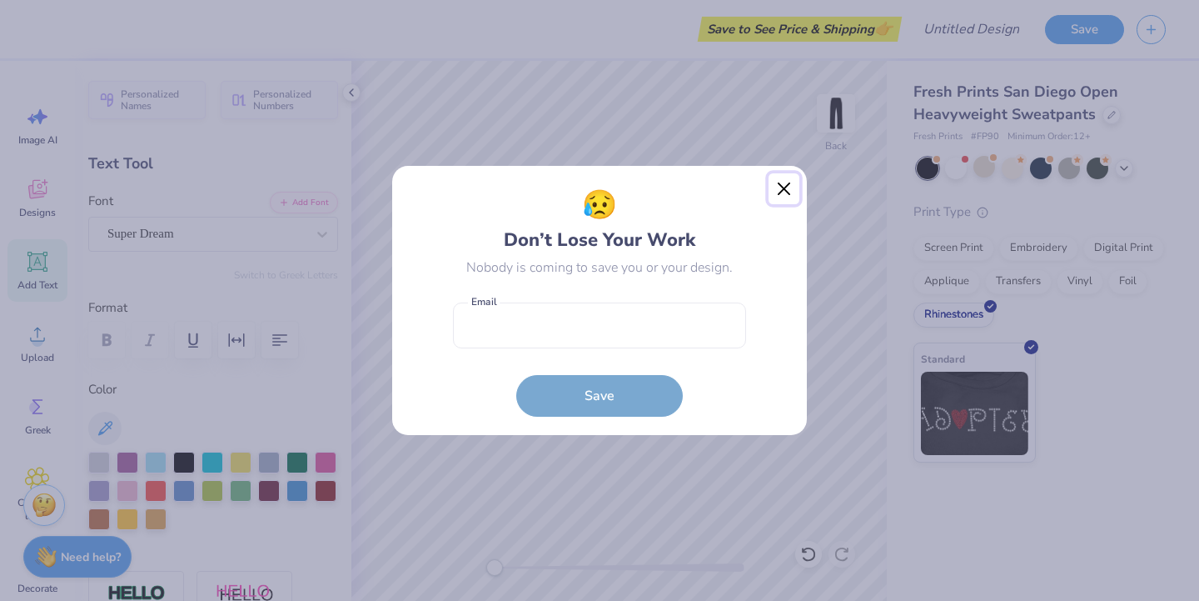
click at [785, 183] on button "Close" at bounding box center [785, 189] width 32 height 32
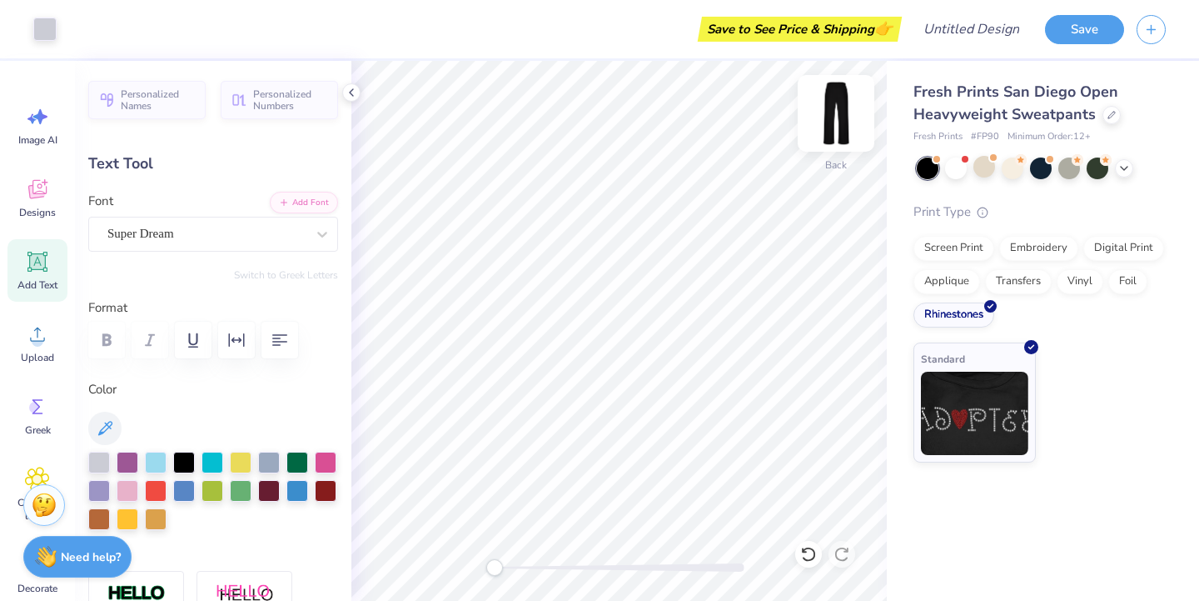
click at [855, 101] on img at bounding box center [836, 113] width 67 height 67
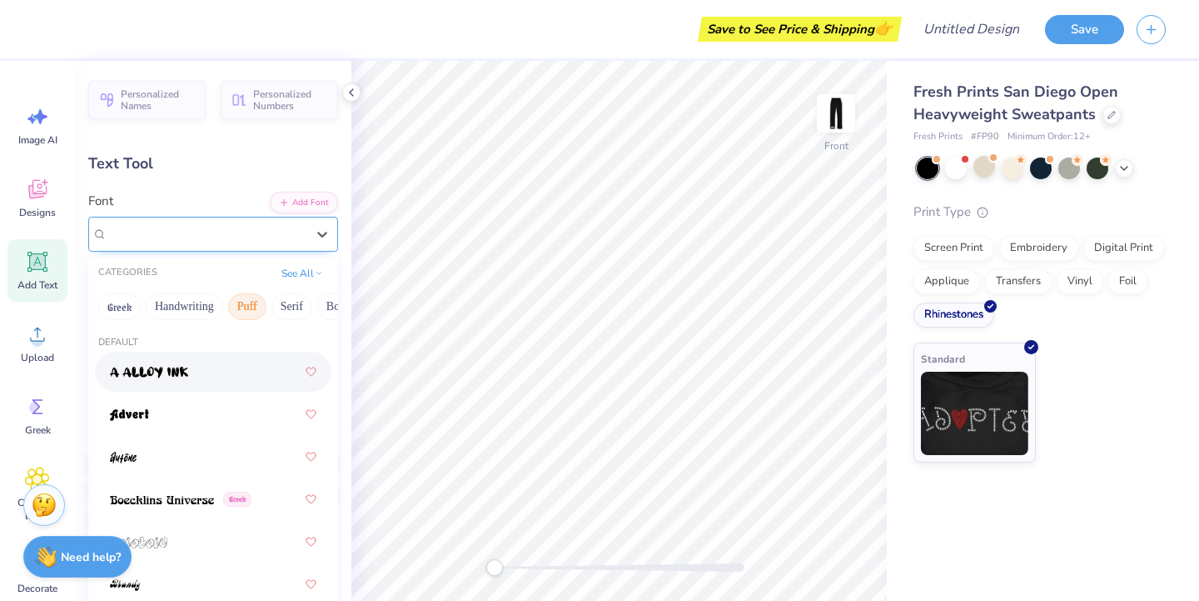
click at [188, 238] on div "Super Dream" at bounding box center [207, 234] width 202 height 26
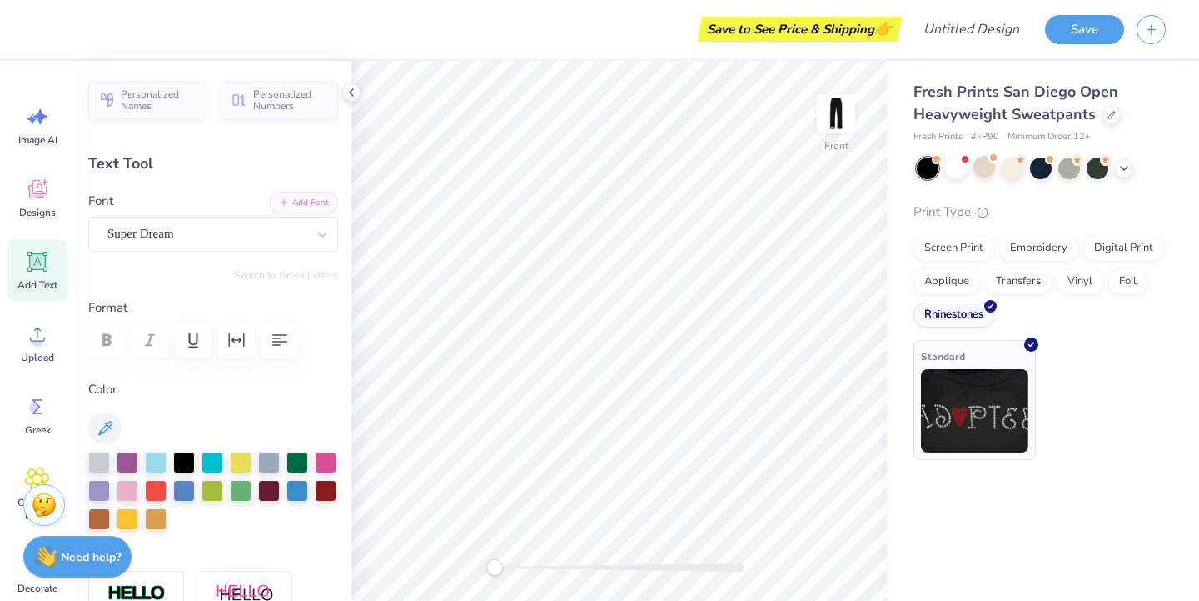
click at [981, 416] on img at bounding box center [974, 410] width 107 height 83
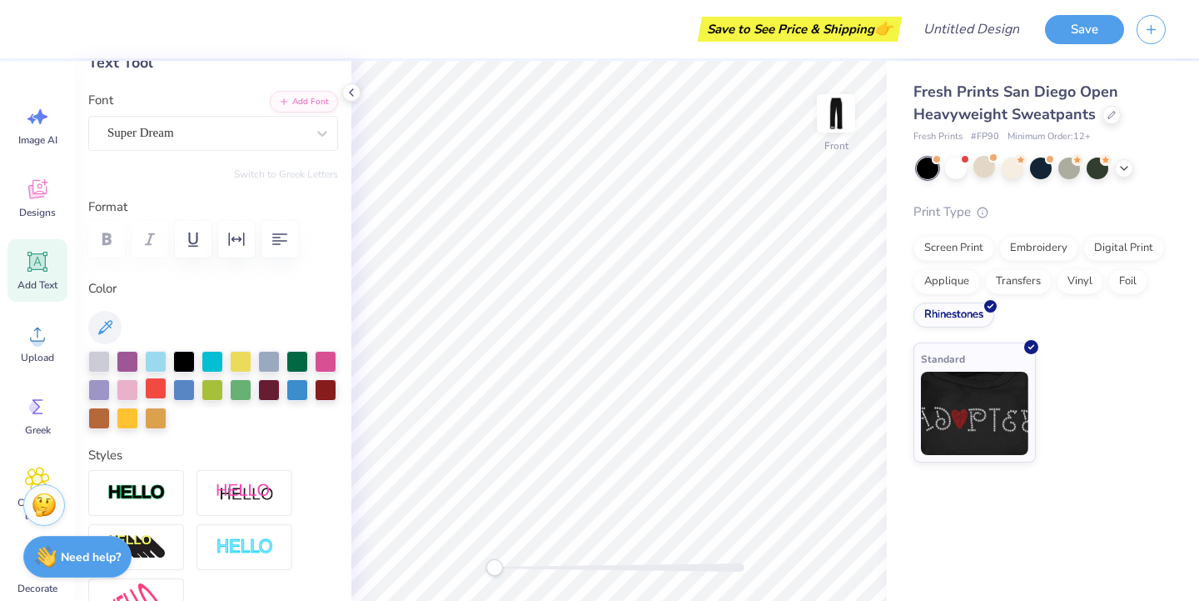
click at [157, 379] on div at bounding box center [156, 388] width 22 height 22
click at [41, 189] on icon at bounding box center [37, 189] width 25 height 25
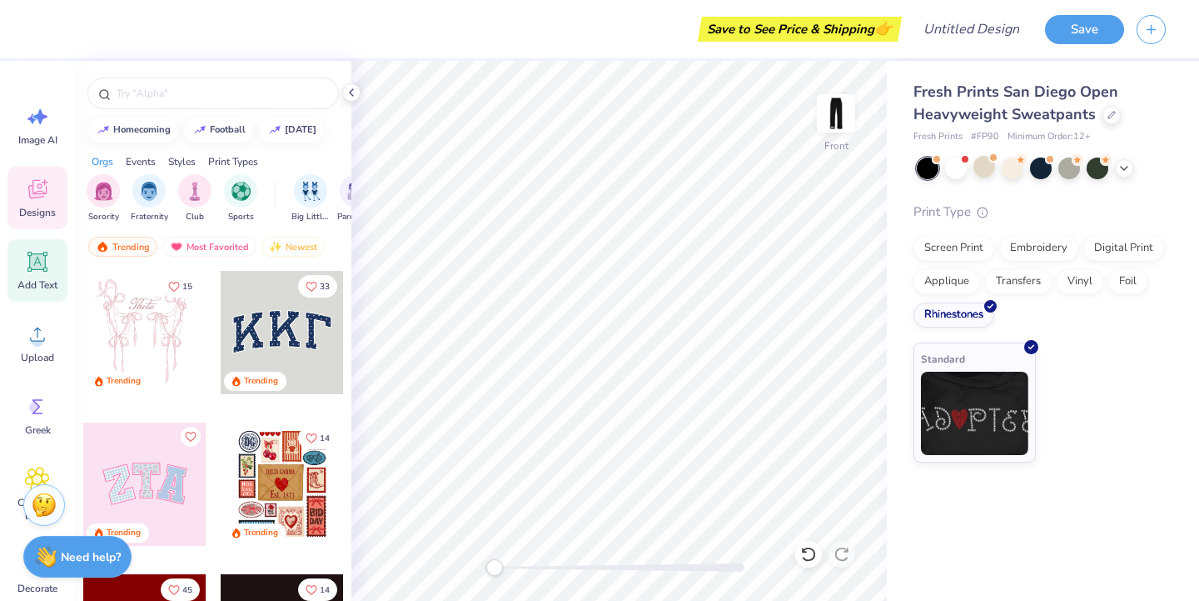
click at [21, 296] on div "Add Text" at bounding box center [37, 270] width 60 height 62
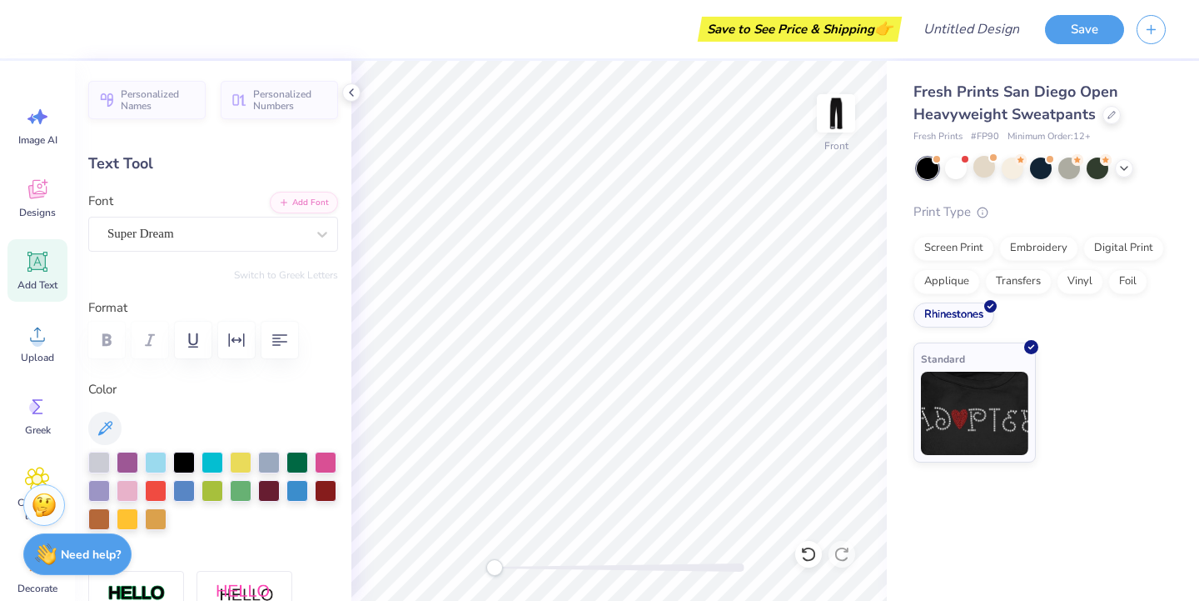
click at [68, 568] on div "Need help? Chat with us." at bounding box center [77, 554] width 108 height 42
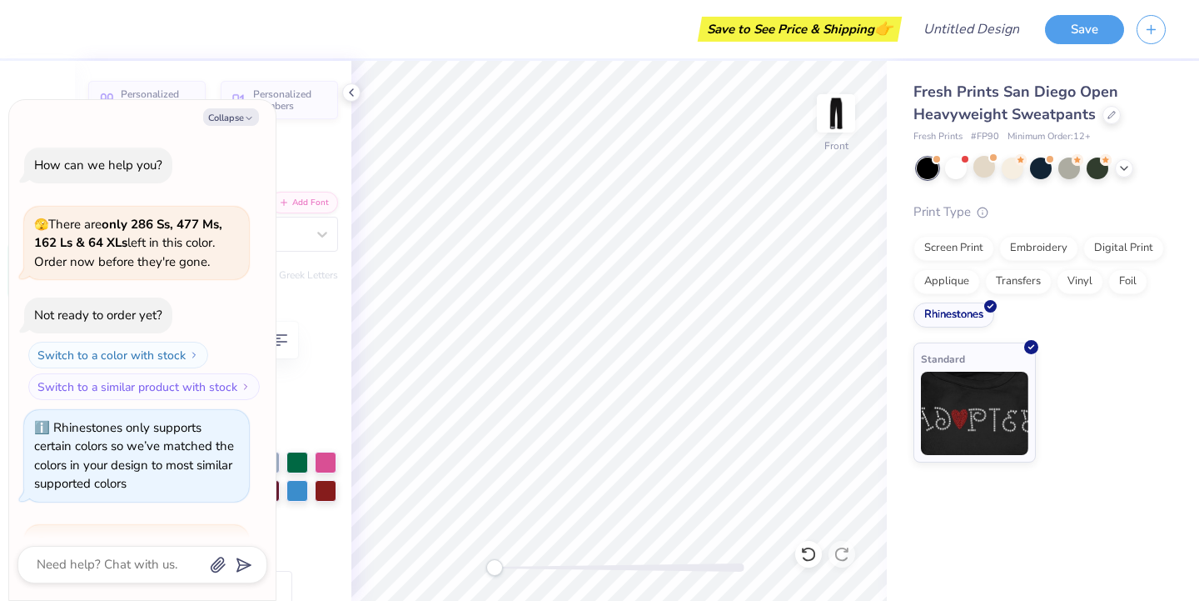
scroll to position [410, 0]
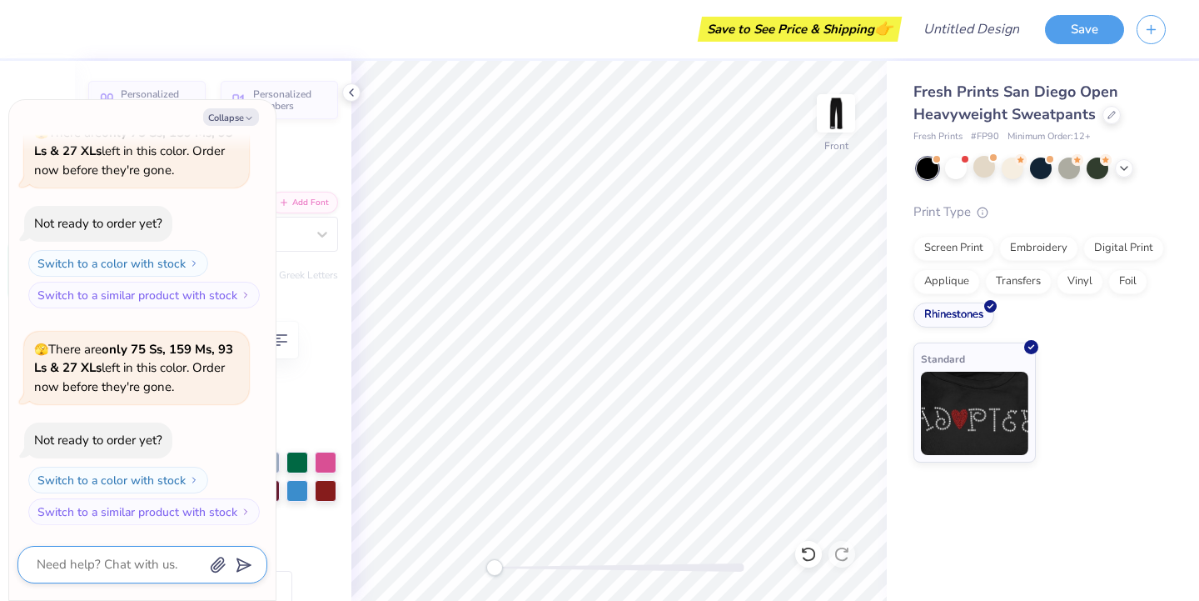
click at [68, 567] on textarea at bounding box center [119, 564] width 169 height 22
type textarea "x"
type textarea "h"
type textarea "x"
type textarea "how"
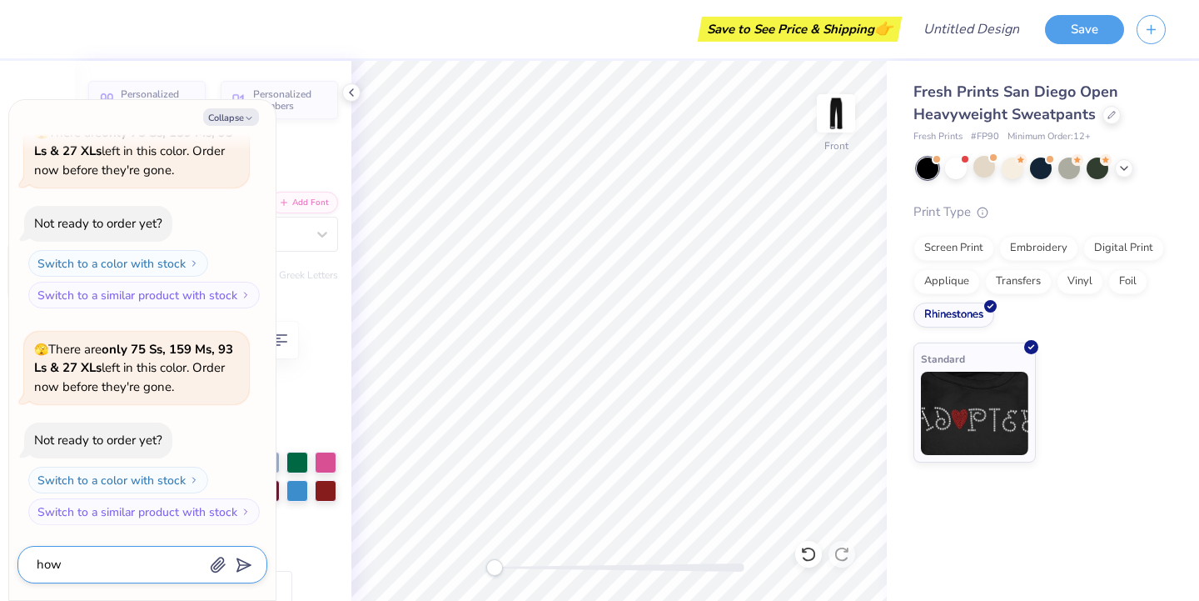
type textarea "x"
type textarea "how"
type textarea "x"
type textarea "how to"
type textarea "x"
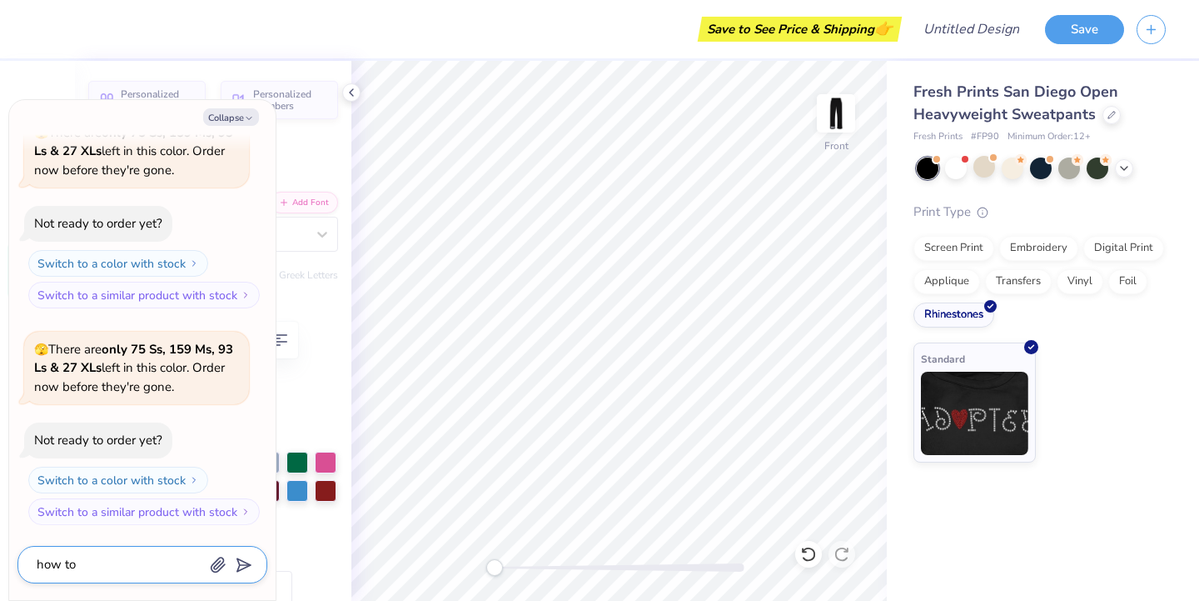
type textarea "how t"
type textarea "x"
type textarea "how"
type textarea "x"
type textarea "how d"
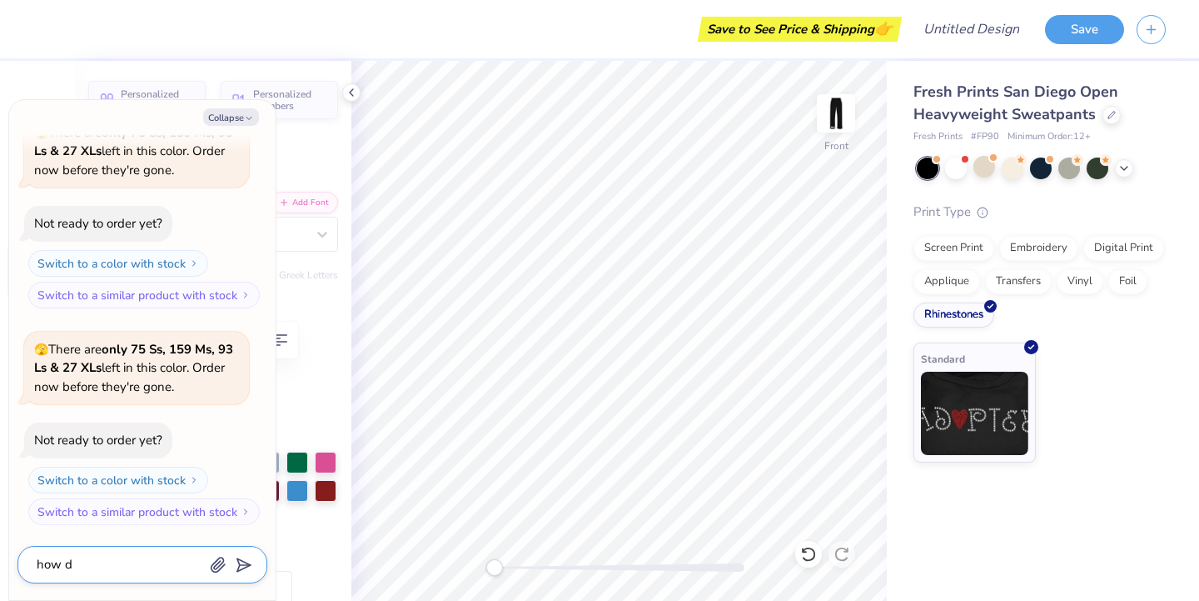
type textarea "x"
type textarea "how do"
type textarea "x"
type textarea "how do"
type textarea "x"
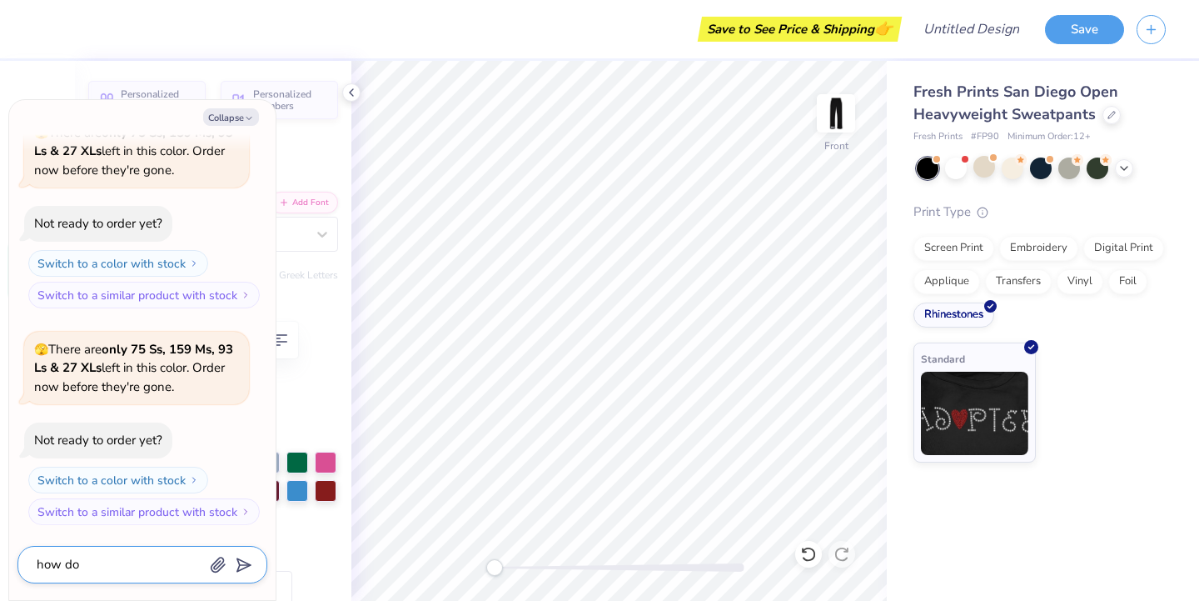
type textarea "how do I"
type textarea "x"
type textarea "how do I"
type textarea "x"
type textarea "how do I p"
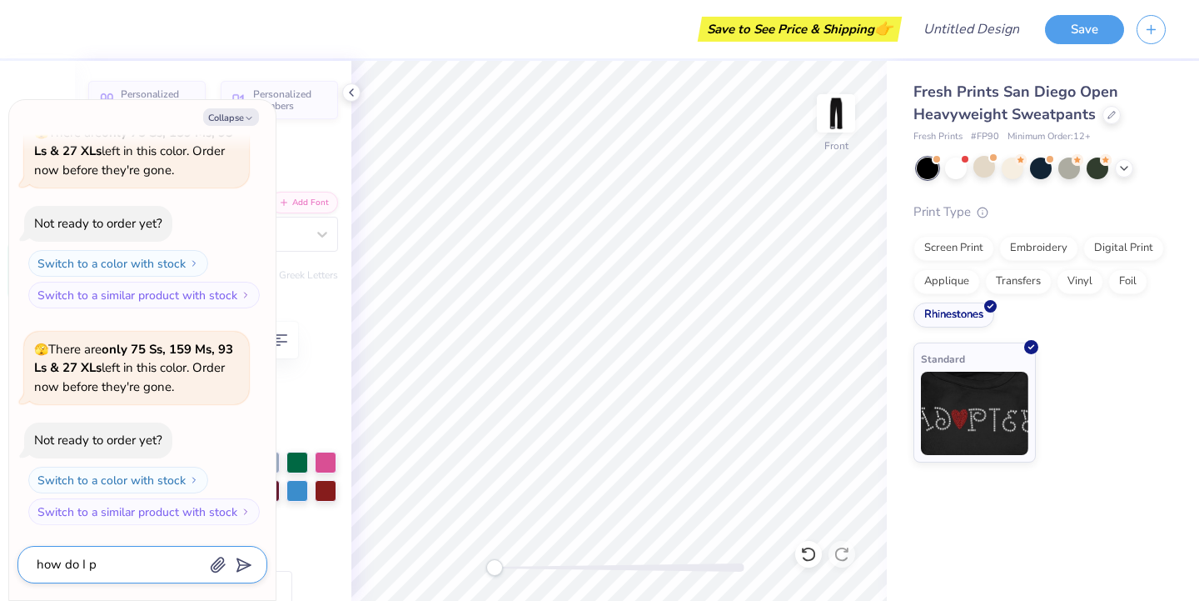
type textarea "x"
type textarea "how do I pu"
type textarea "x"
type textarea "how do I put"
type textarea "x"
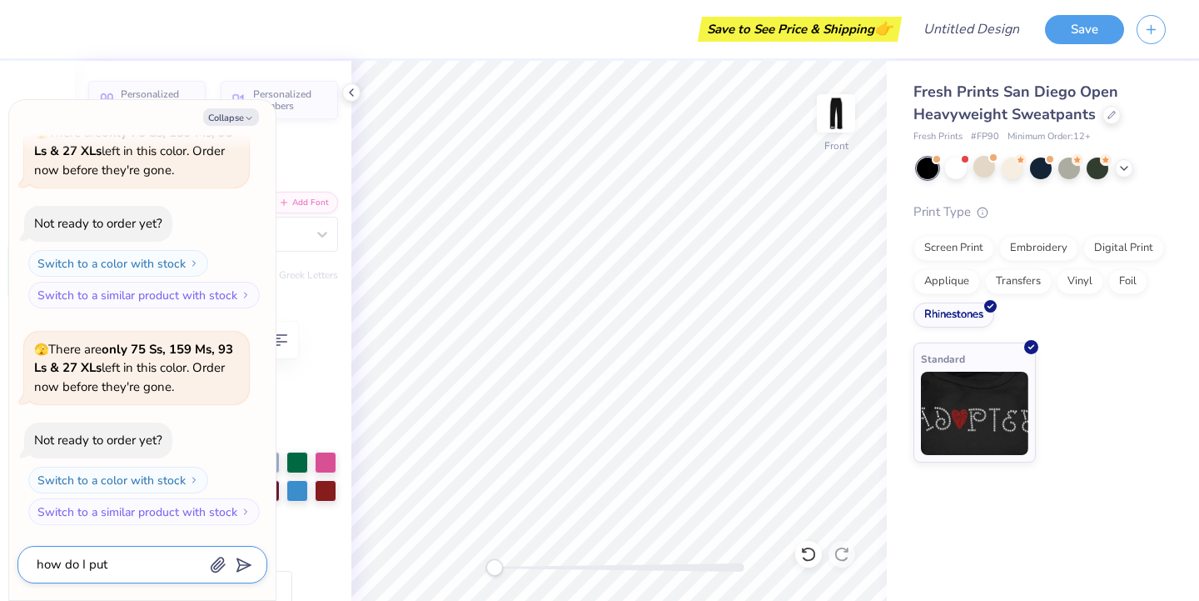
type textarea "how do I put"
type textarea "x"
type textarea "how do I put t"
type textarea "x"
type textarea "how do I put te"
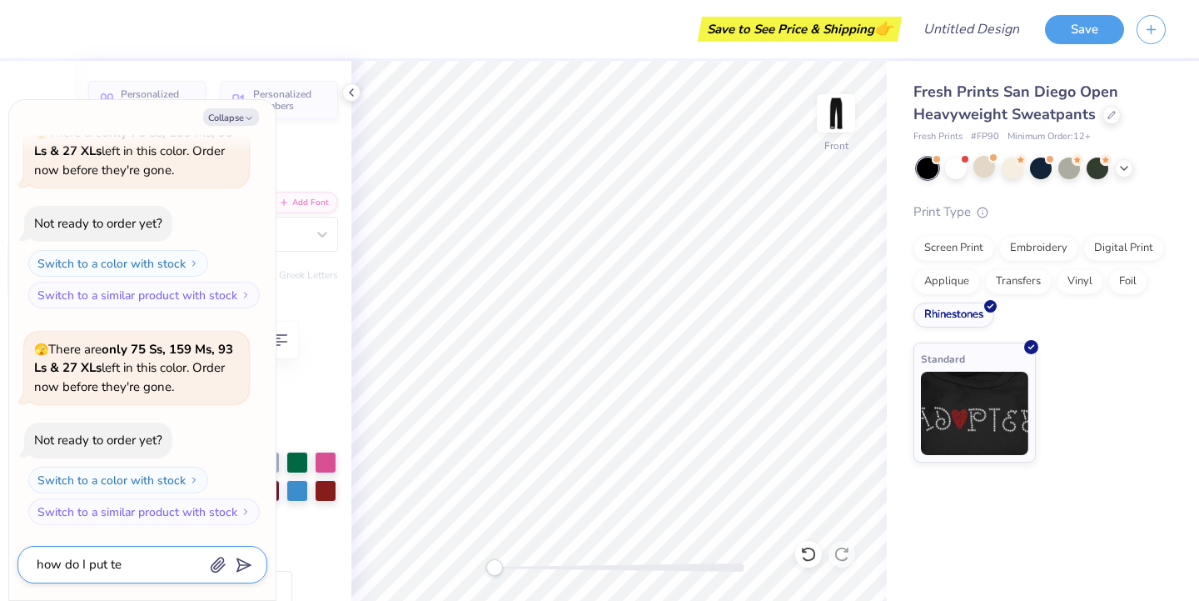
type textarea "x"
type textarea "how do I put tex"
type textarea "x"
type textarea "how do I put text"
type textarea "x"
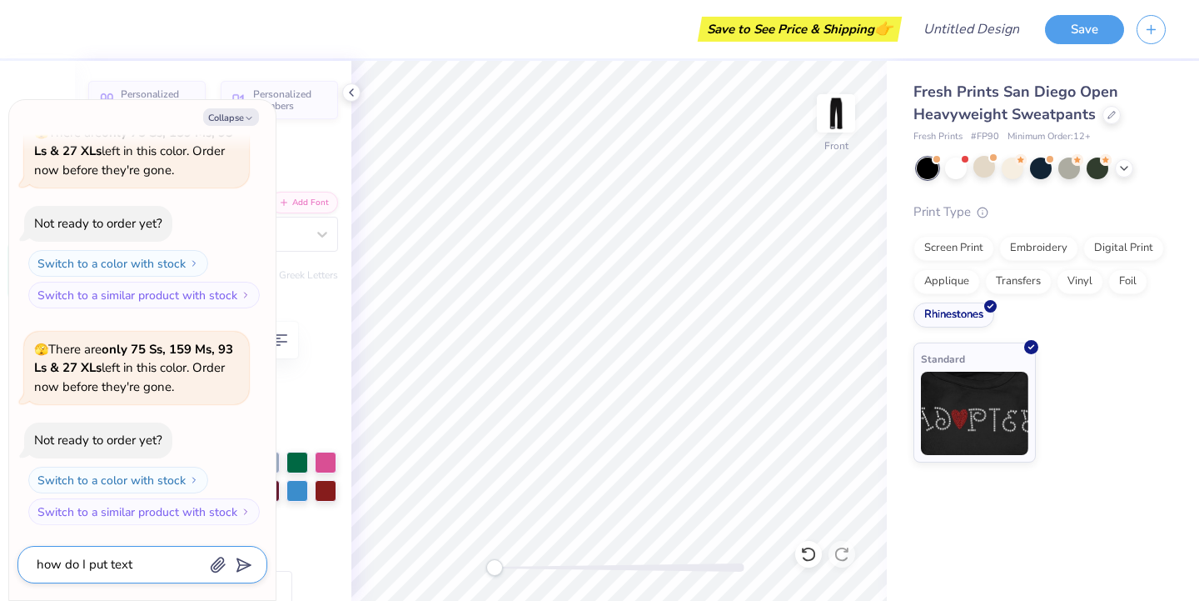
type textarea "how do I put text"
type textarea "x"
type textarea "how do I put text"
type textarea "x"
type textarea "how do I put texta"
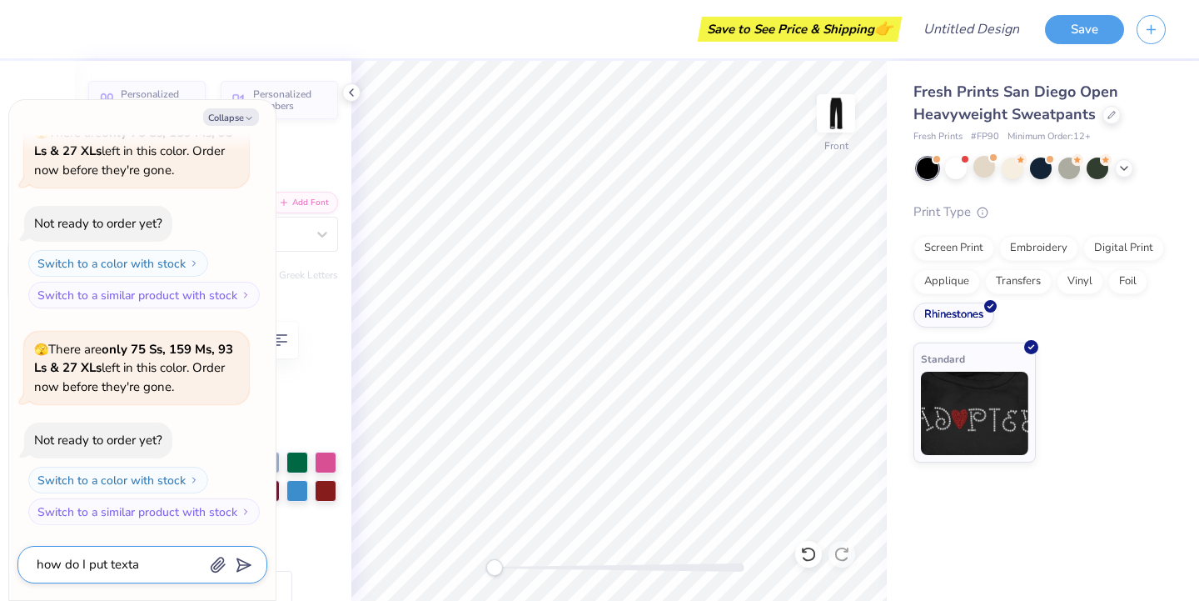
type textarea "x"
type textarea "how do I put textac"
type textarea "x"
type textarea "how do I put texta"
type textarea "x"
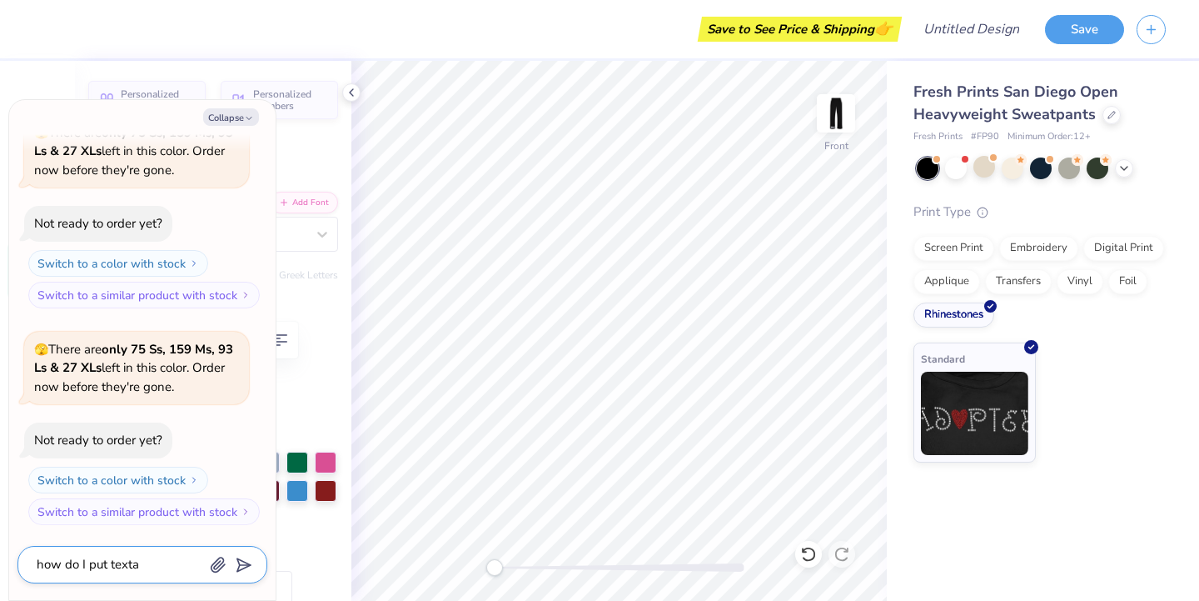
type textarea "how do I put text"
type textarea "x"
type textarea "how do I put text"
type textarea "x"
type textarea "how do I put text a"
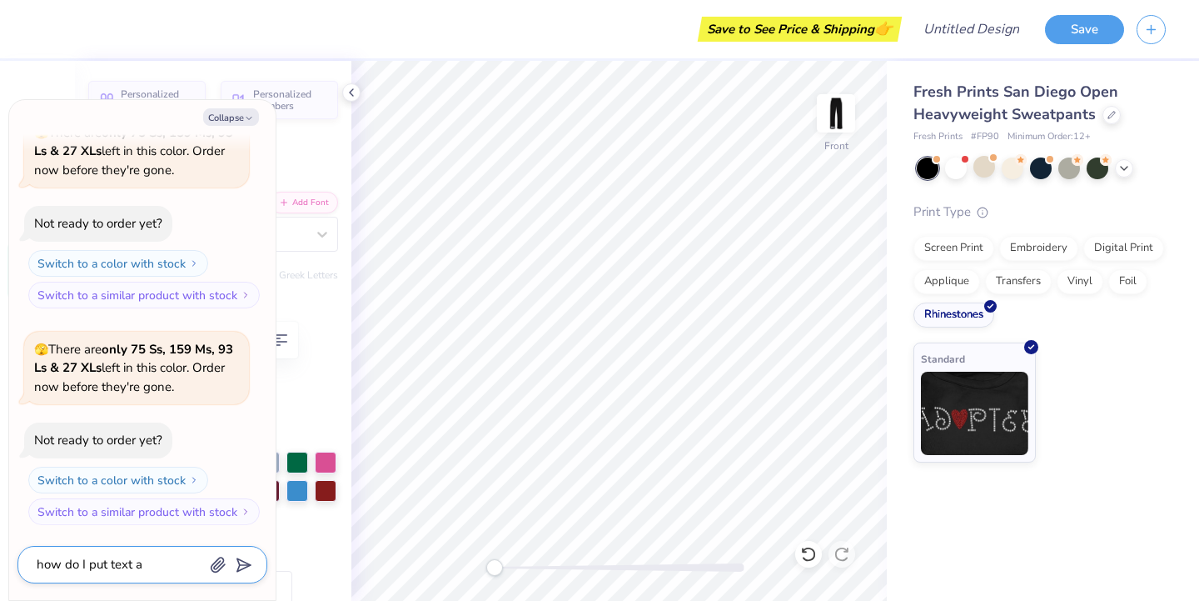
type textarea "x"
type textarea "how do I put text ac"
type textarea "x"
type textarea "how do I put text acc"
type textarea "x"
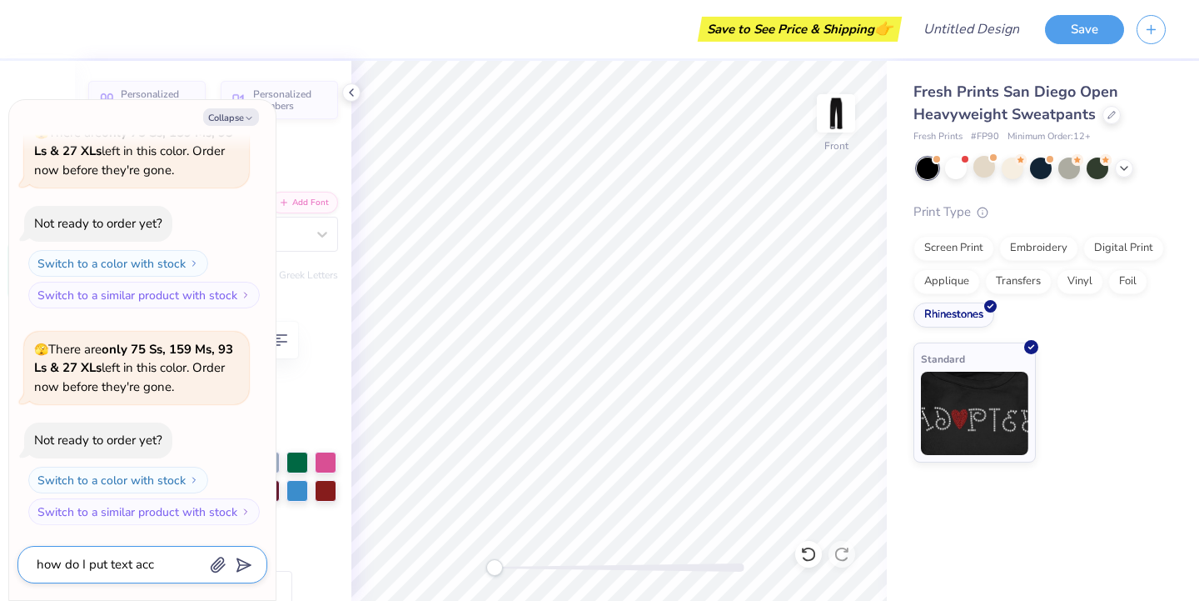
type textarea "how do I put text accr"
type textarea "x"
type textarea "how do I put text accro"
type textarea "x"
type textarea "how do I put text accros"
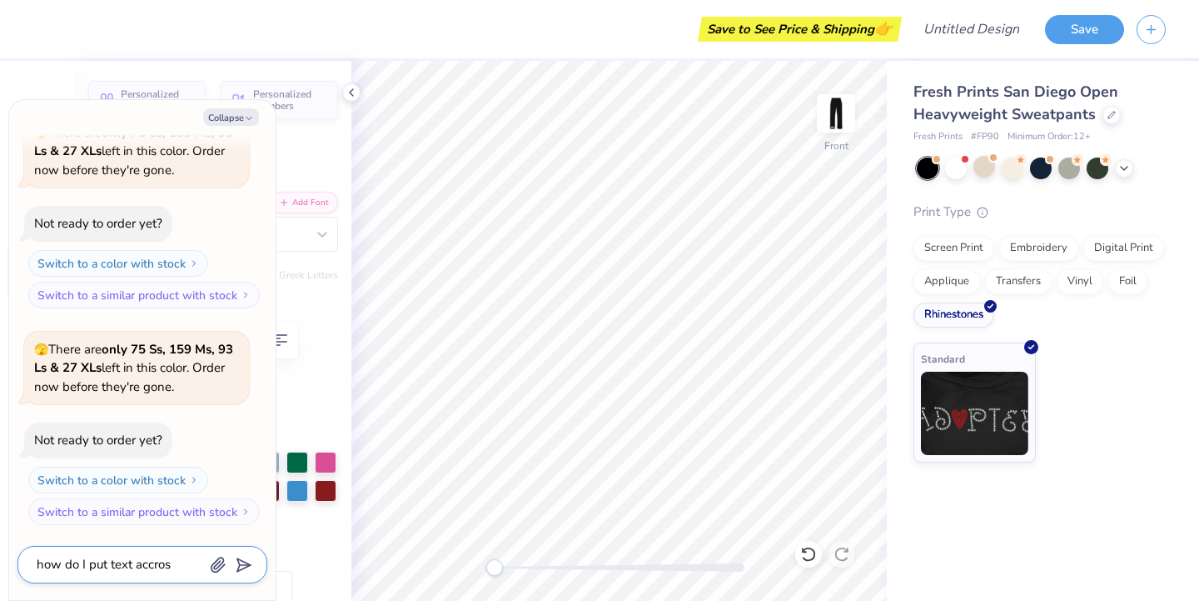
type textarea "x"
type textarea "how do I put text accross"
type textarea "x"
type textarea "how do I put text accross"
type textarea "x"
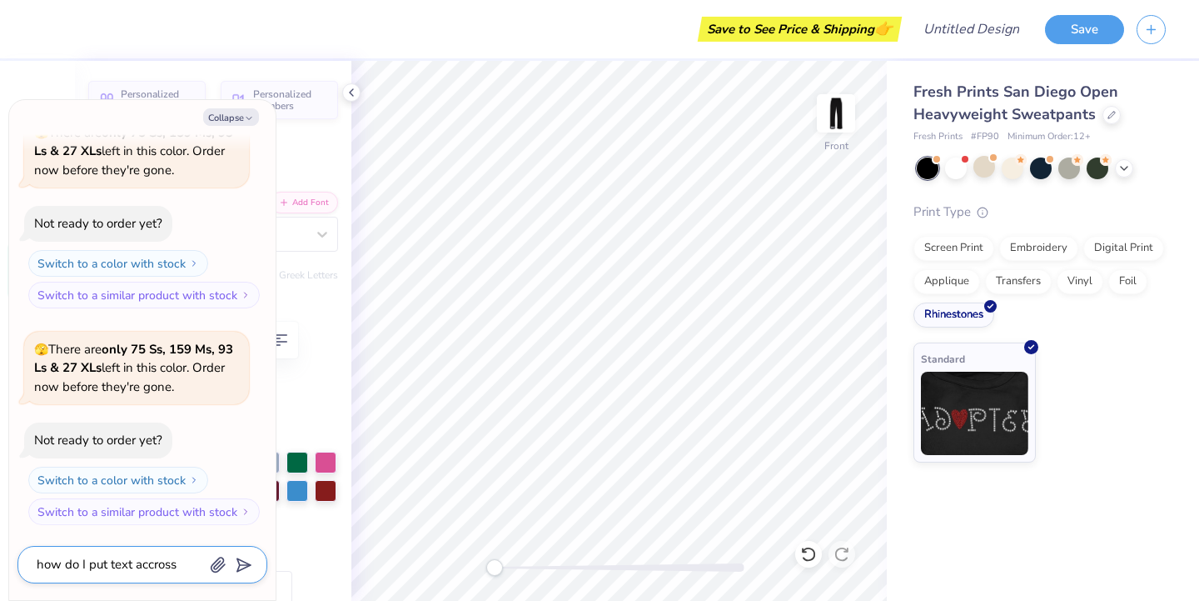
type textarea "how do I put text accross t"
type textarea "x"
type textarea "how do I put text accross th"
type textarea "x"
type textarea "how do I put text accross the"
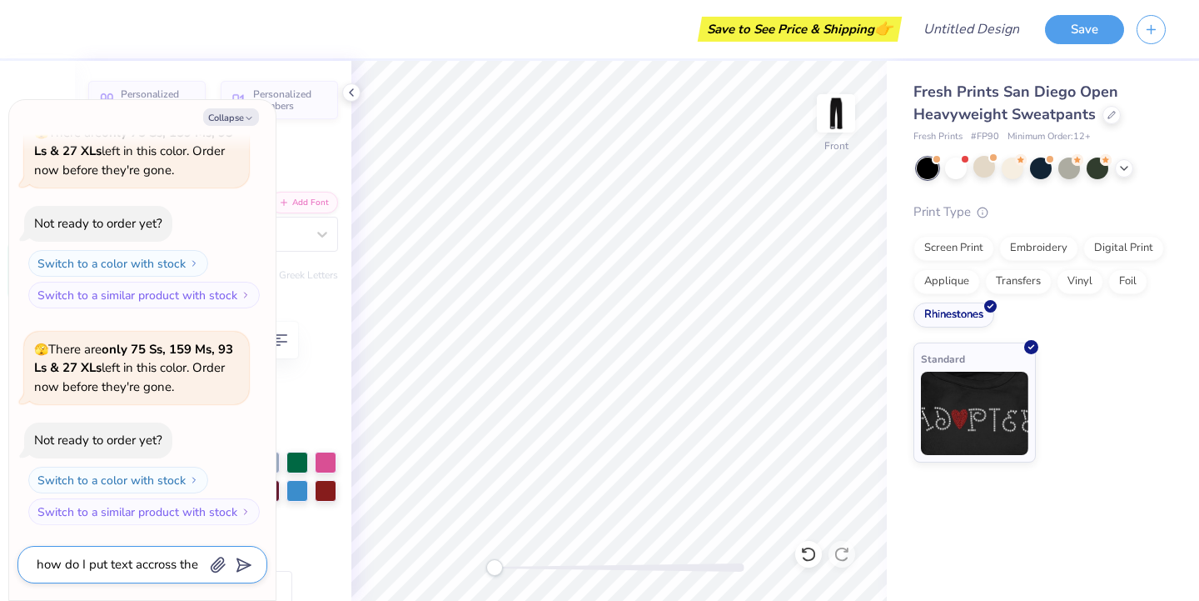
type textarea "x"
type textarea "how do I put text accross the"
type textarea "x"
type textarea "how do I put text accross the c"
type textarea "x"
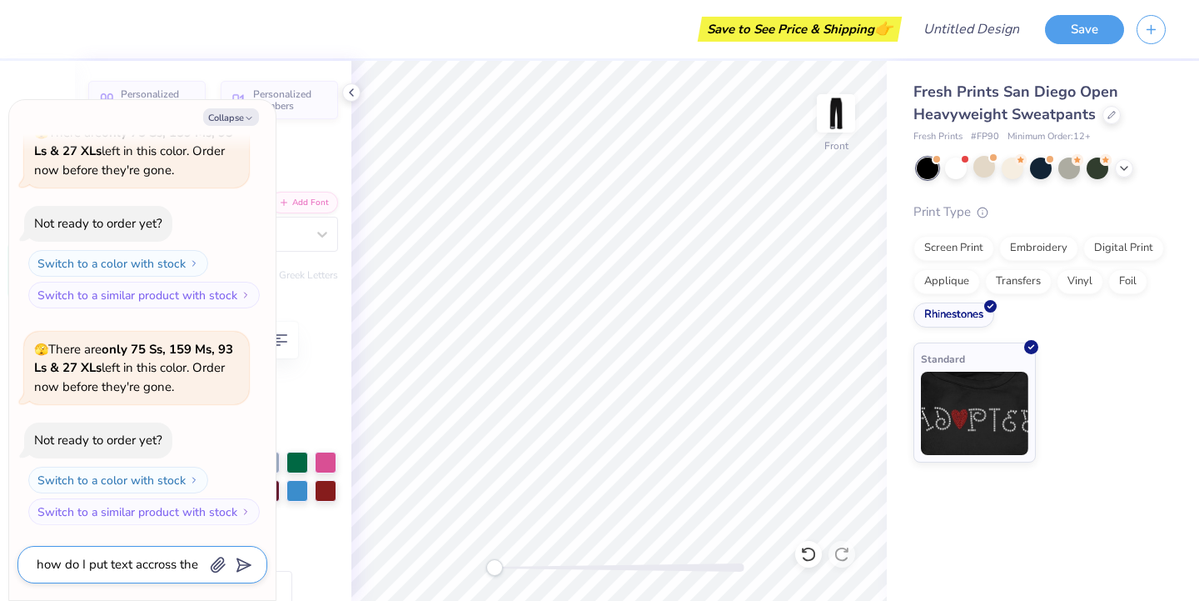
type textarea "how do I put text accross the ce"
type textarea "x"
type textarea "how do I put text accross the cen"
type textarea "x"
type textarea "how do I put text accross the cent"
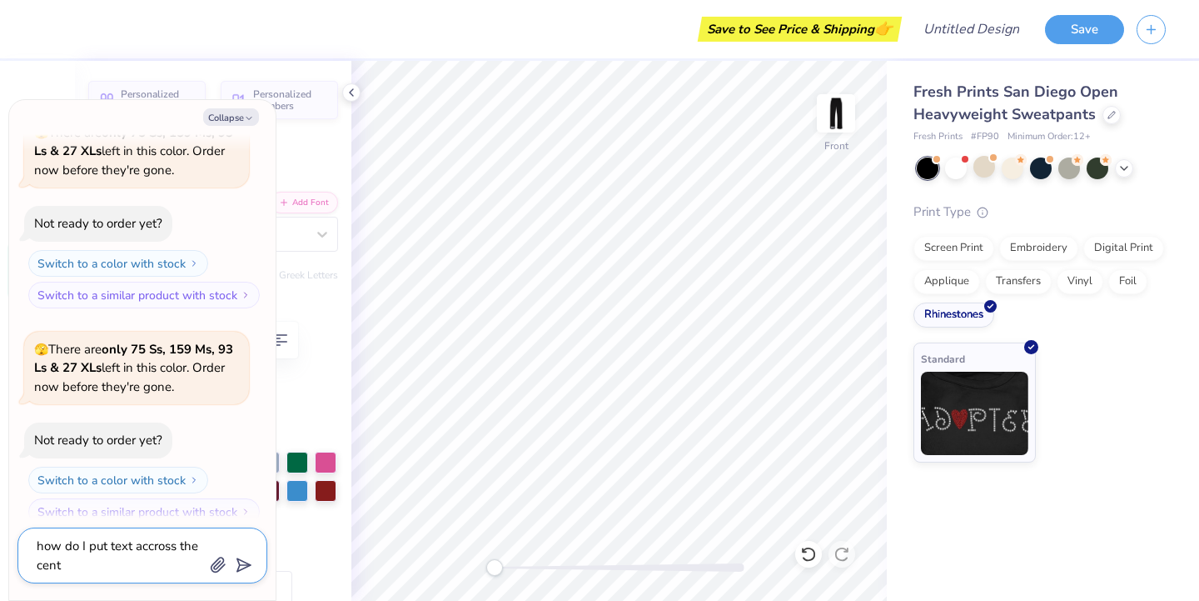
type textarea "x"
type textarea "how do I put text accross the cente"
type textarea "x"
type textarea "how do I put text accross the center"
type textarea "x"
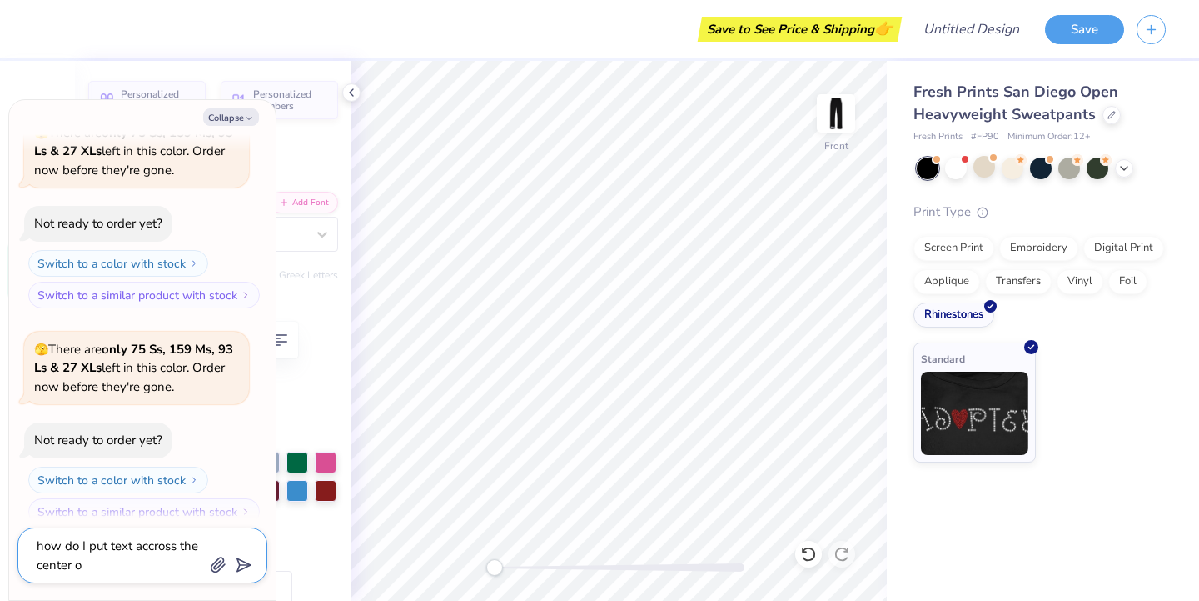
type textarea "how do I put text accross the center of"
type textarea "x"
type textarea "how do I put text accross the center of"
type textarea "x"
type textarea "how do I put text accross the center of t"
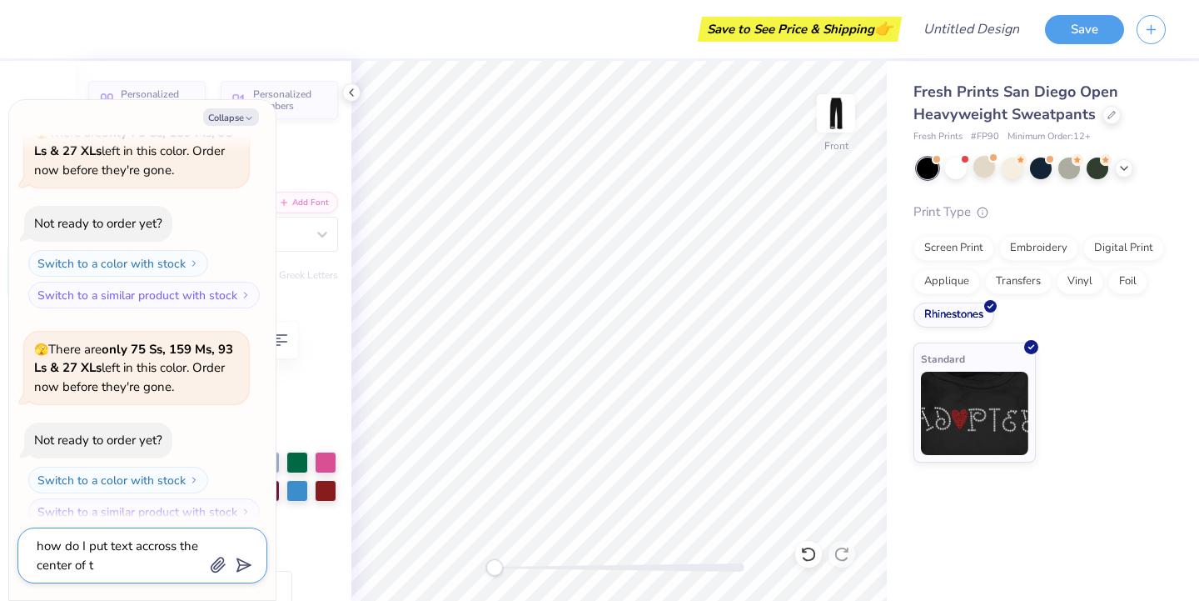
type textarea "x"
type textarea "how do I put text accross the center of th"
type textarea "x"
type textarea "how do I put text accross the center of the"
type textarea "x"
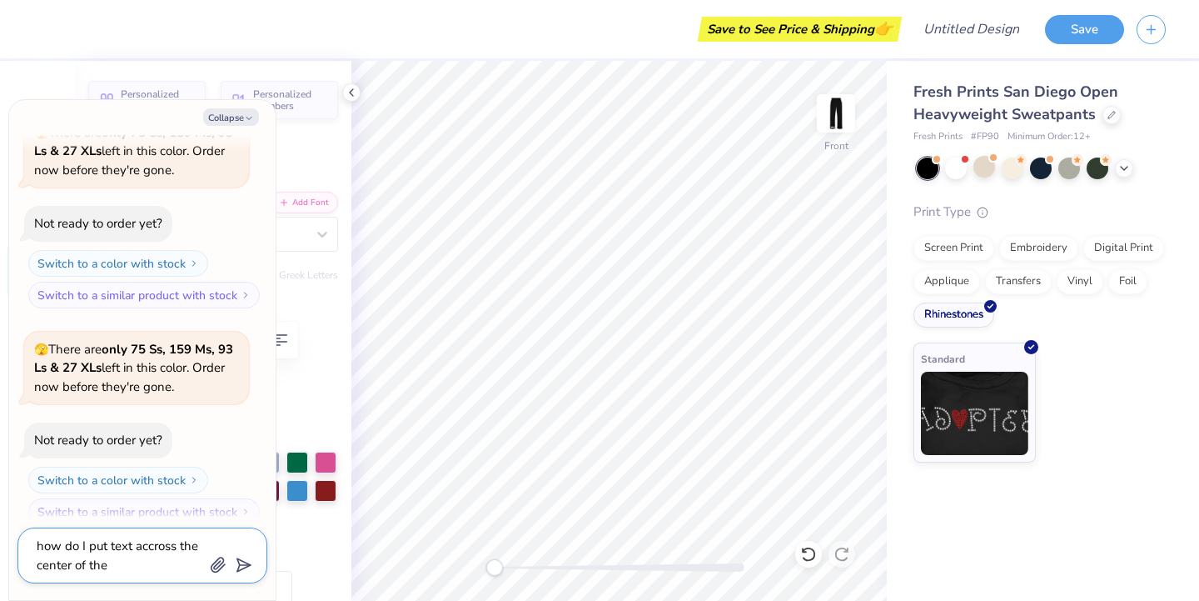
type textarea "how do I put text accross the center of the"
type textarea "x"
type textarea "how do I put text accross the center of the p"
type textarea "x"
type textarea "how do I put text accross the center of the pa"
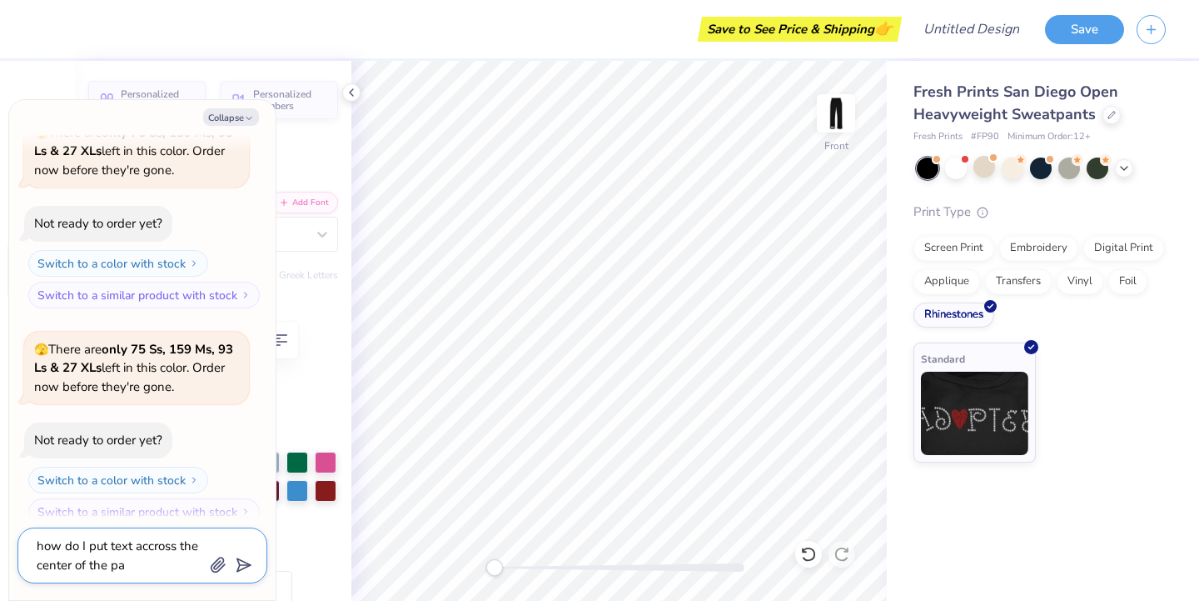
type textarea "x"
type textarea "how do I put text accross the center of the pan"
type textarea "x"
type textarea "how do I put text accross the center of the pant"
type textarea "x"
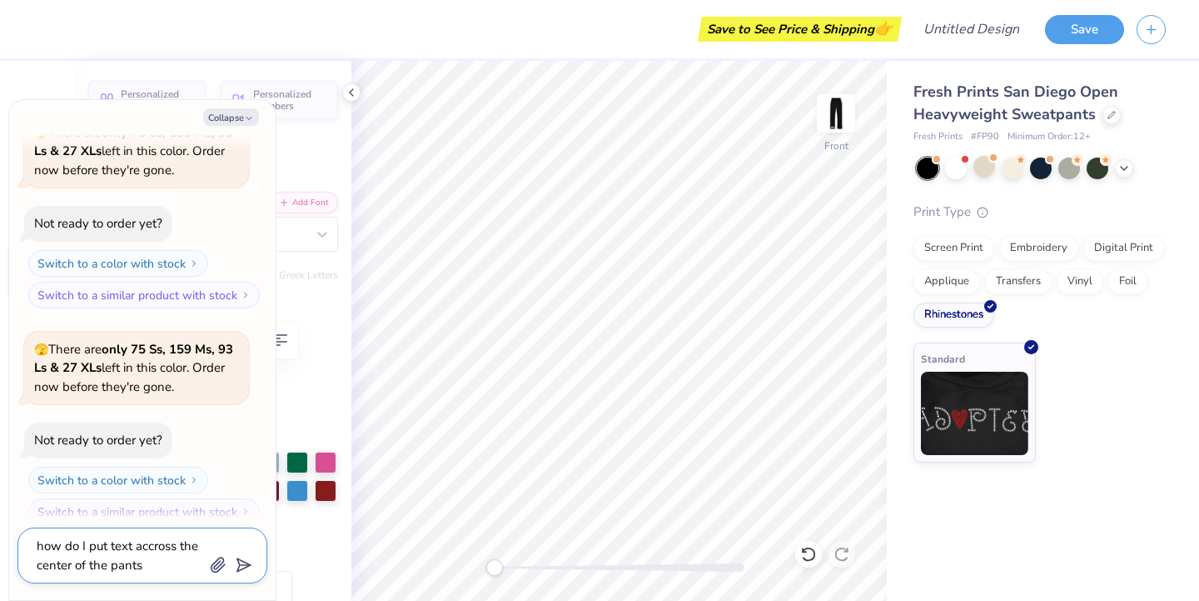
type textarea "how do I put text accross the center of the pants"
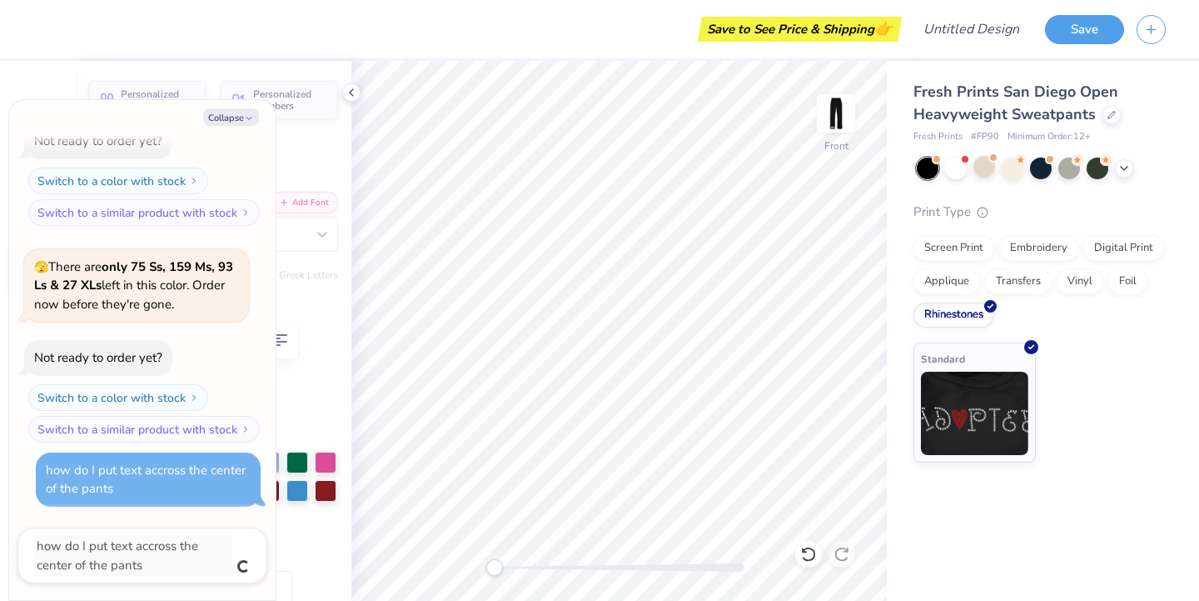
type textarea "x"
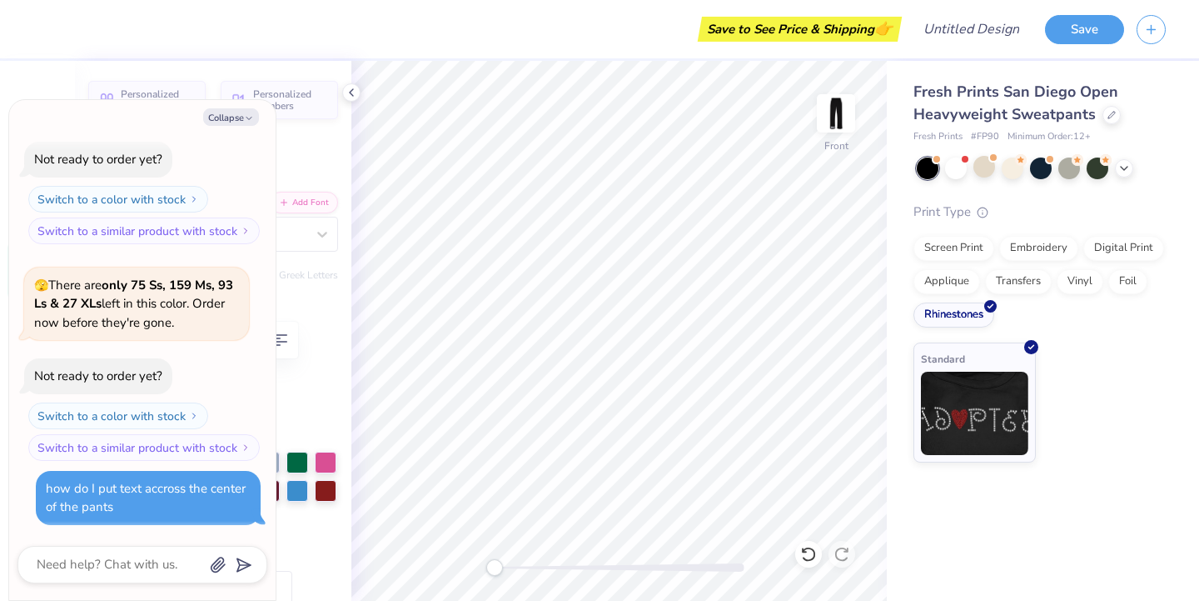
click at [162, 500] on div "how do I put text accross the center of the pants" at bounding box center [148, 497] width 205 height 37
click at [236, 114] on button "Collapse" at bounding box center [231, 116] width 56 height 17
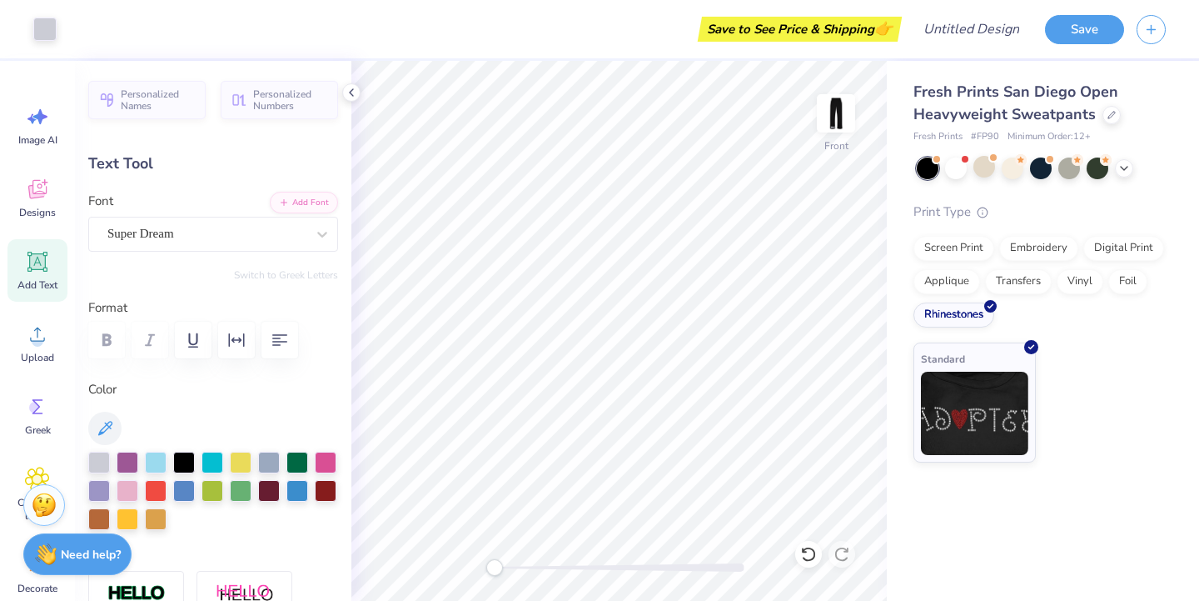
click at [73, 547] on strong "Need help?" at bounding box center [91, 554] width 60 height 16
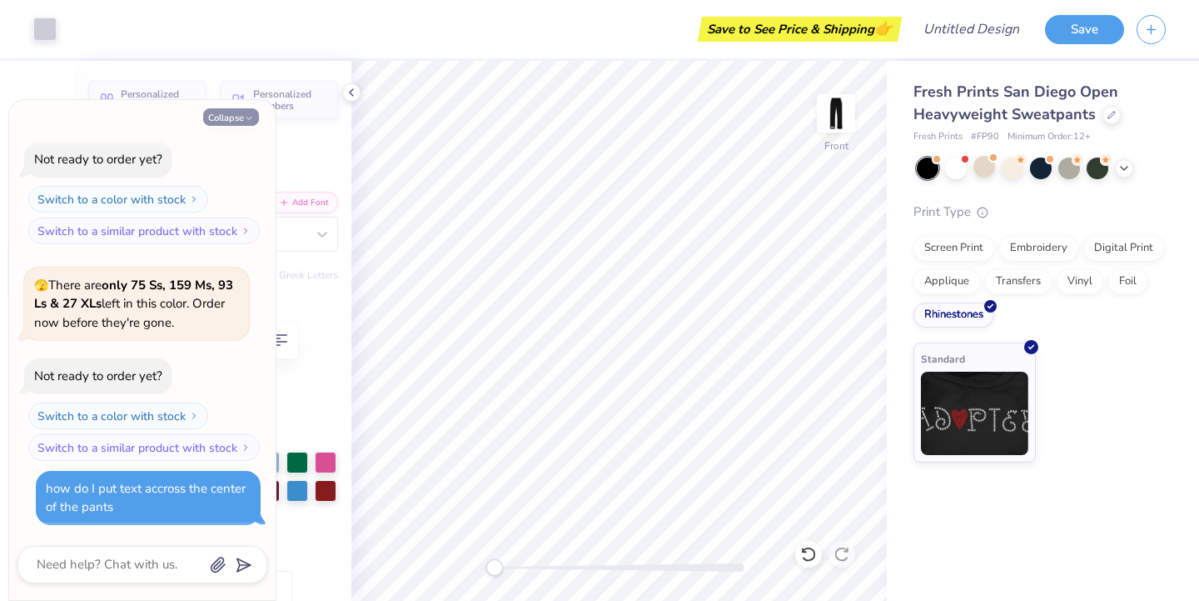
click at [235, 121] on button "Collapse" at bounding box center [231, 116] width 56 height 17
type textarea "x"
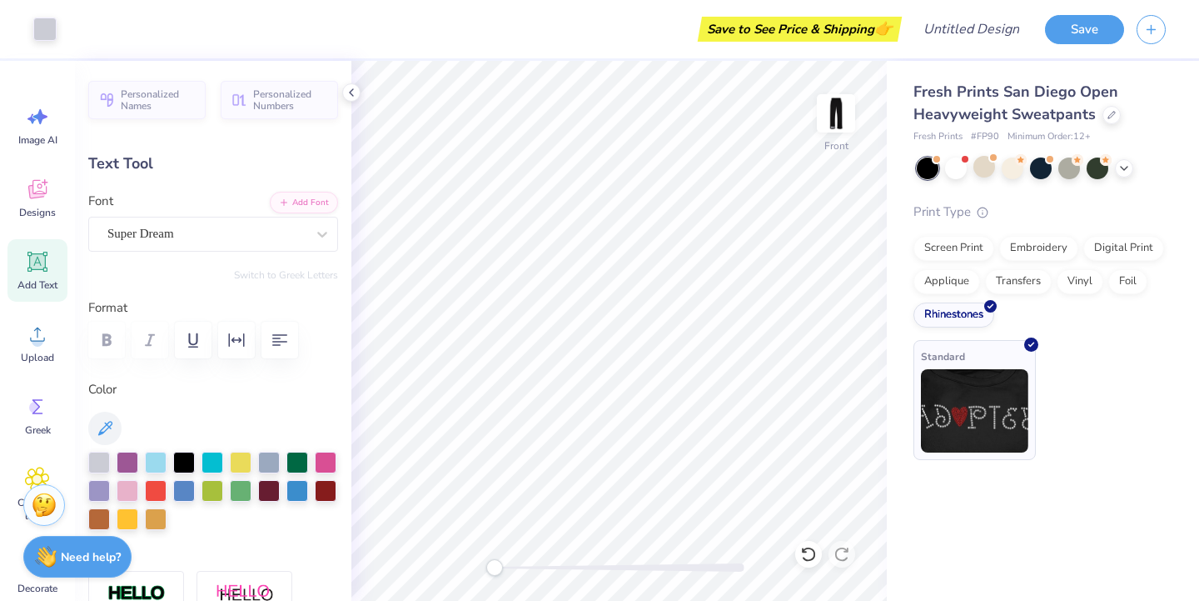
click at [939, 400] on img at bounding box center [974, 410] width 107 height 83
click at [845, 112] on img at bounding box center [836, 113] width 67 height 67
click at [760, 23] on div "Save to See Price & Shipping 👉" at bounding box center [800, 29] width 196 height 25
